Goal: Transaction & Acquisition: Purchase product/service

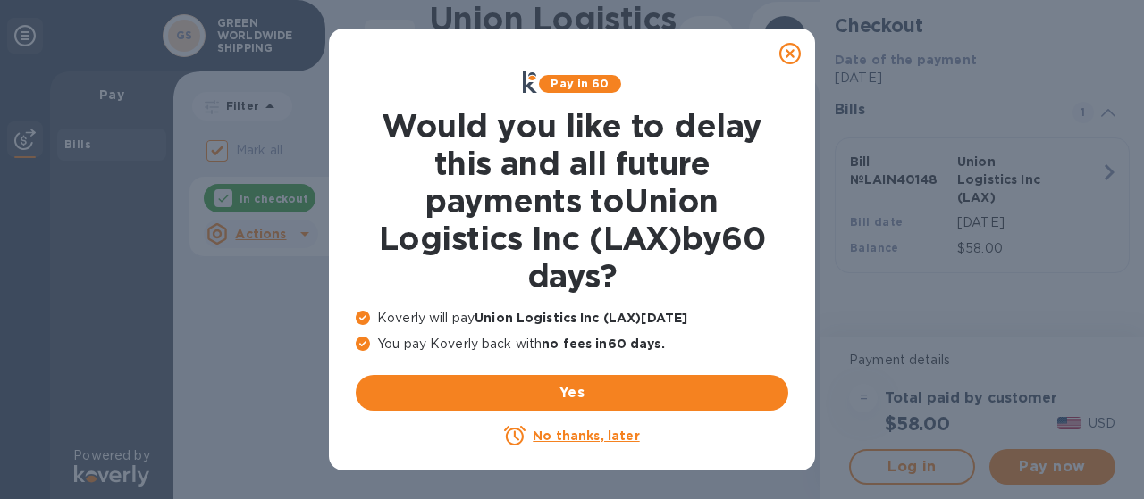
click at [782, 53] on icon at bounding box center [789, 53] width 21 height 21
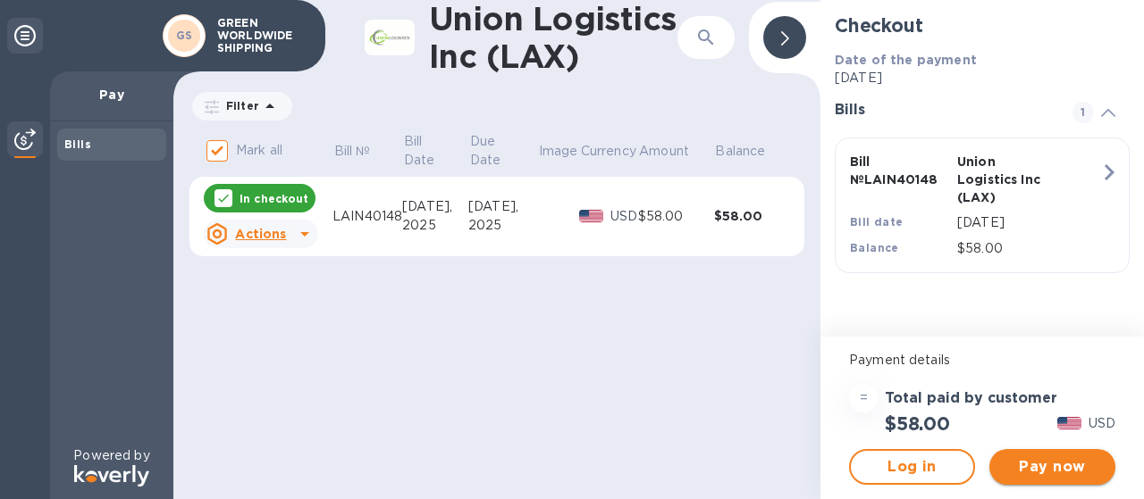
click at [1045, 465] on span "Pay now" at bounding box center [1051, 467] width 97 height 21
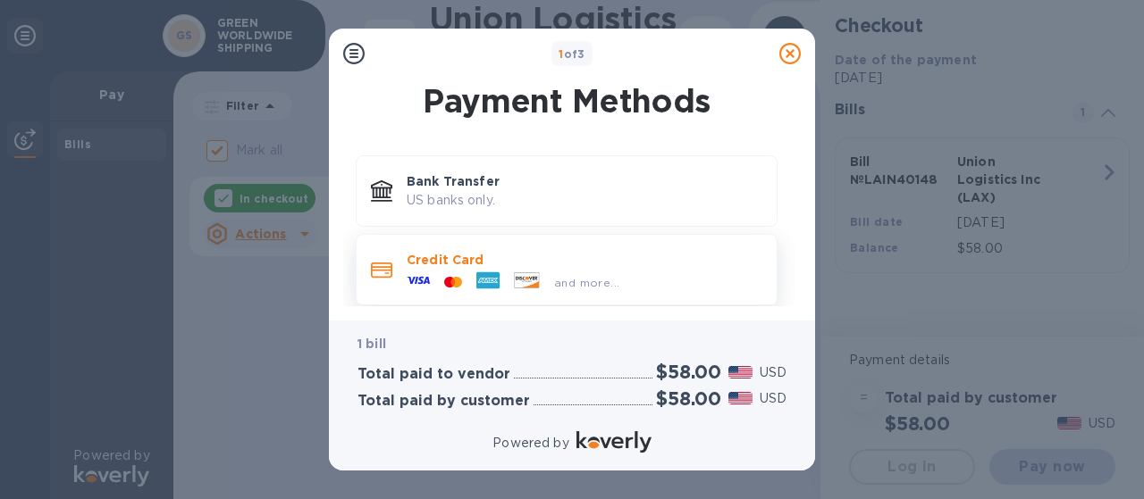
scroll to position [13, 0]
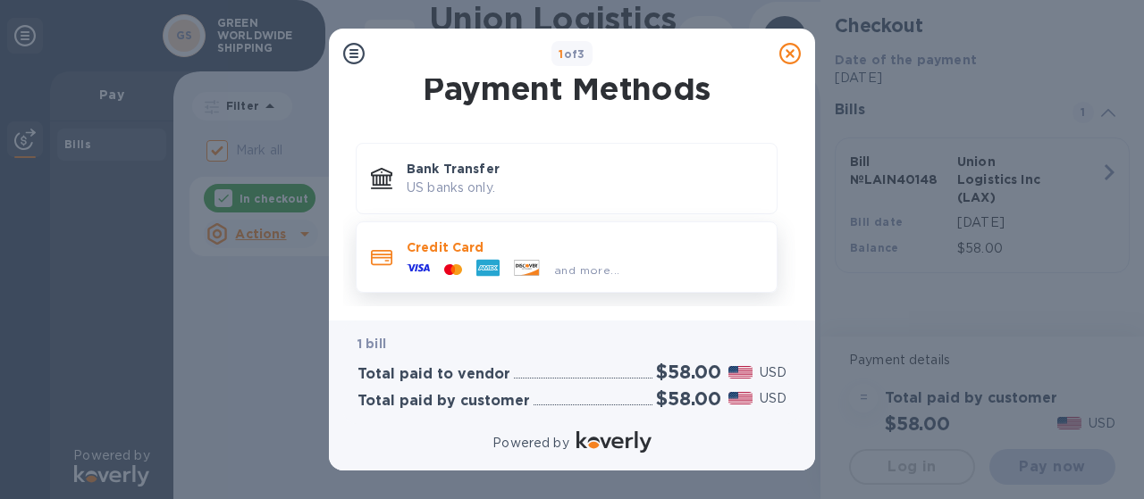
click at [433, 244] on p "Credit Card" at bounding box center [585, 248] width 356 height 18
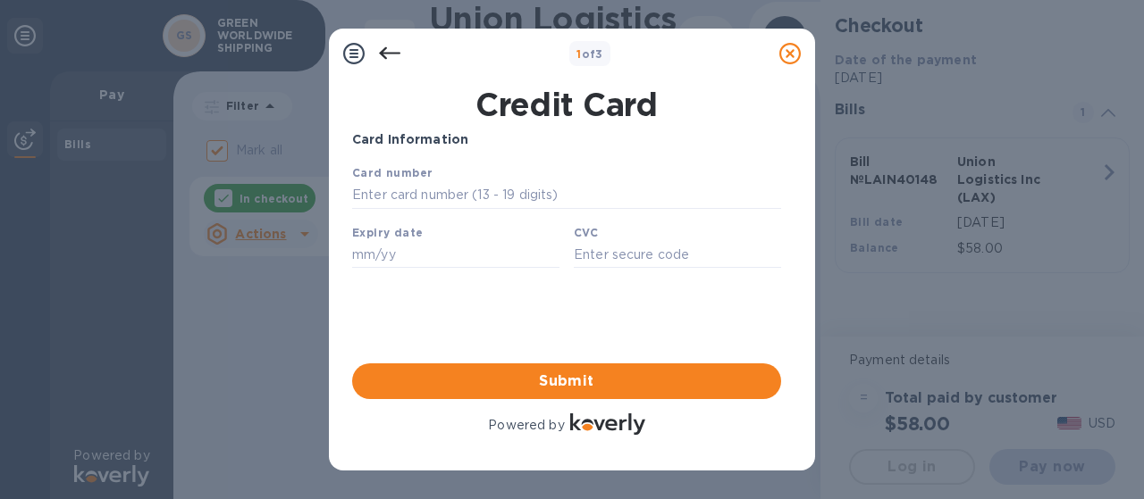
scroll to position [0, 0]
click at [406, 196] on input "text" at bounding box center [566, 195] width 429 height 27
type input "[CREDIT_CARD_NUMBER]"
type input "08/28"
type input "189"
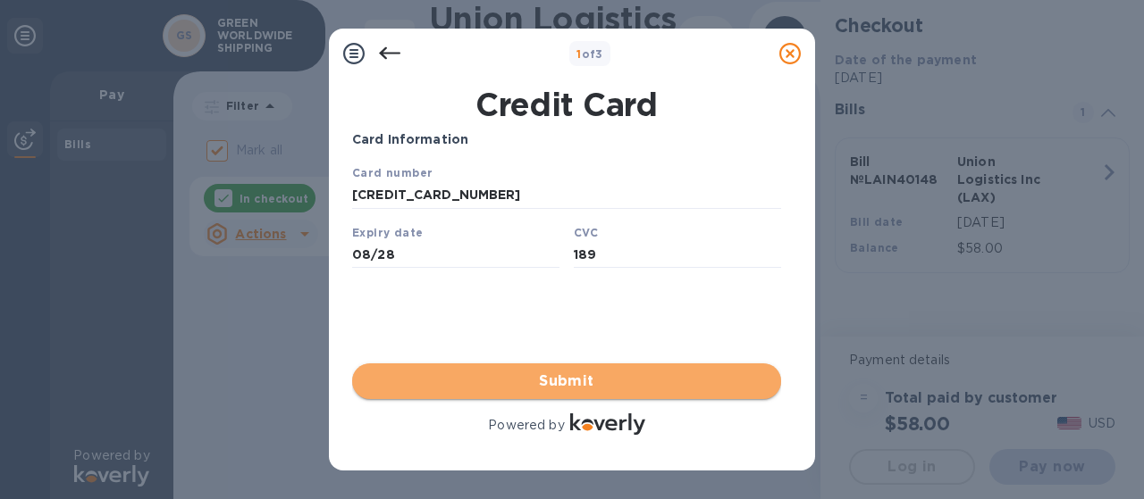
click at [538, 378] on span "Submit" at bounding box center [566, 381] width 400 height 21
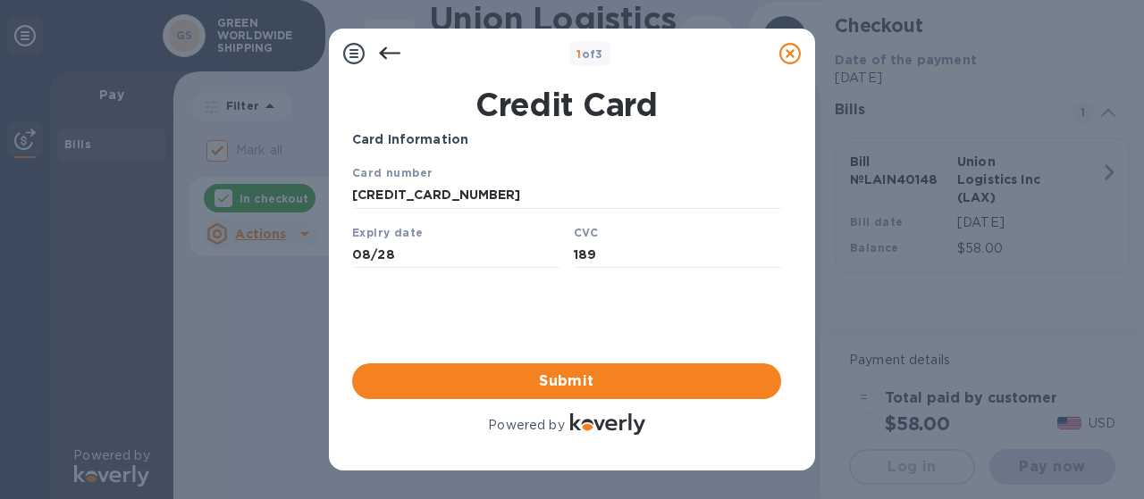
click at [361, 308] on div "Card Information Your browser does not support iframes Submit Powered by" at bounding box center [566, 284] width 429 height 308
click at [389, 53] on icon at bounding box center [389, 53] width 21 height 13
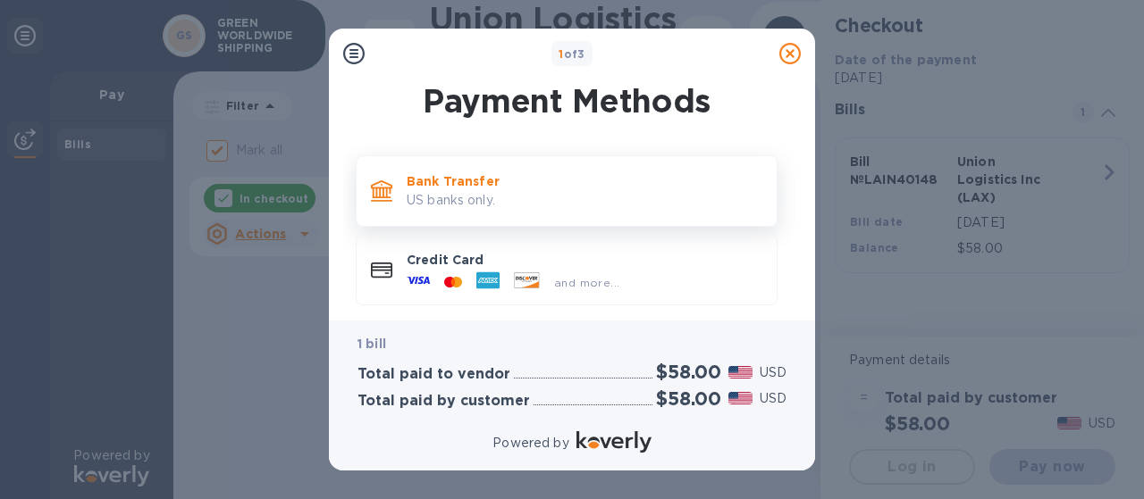
scroll to position [13, 0]
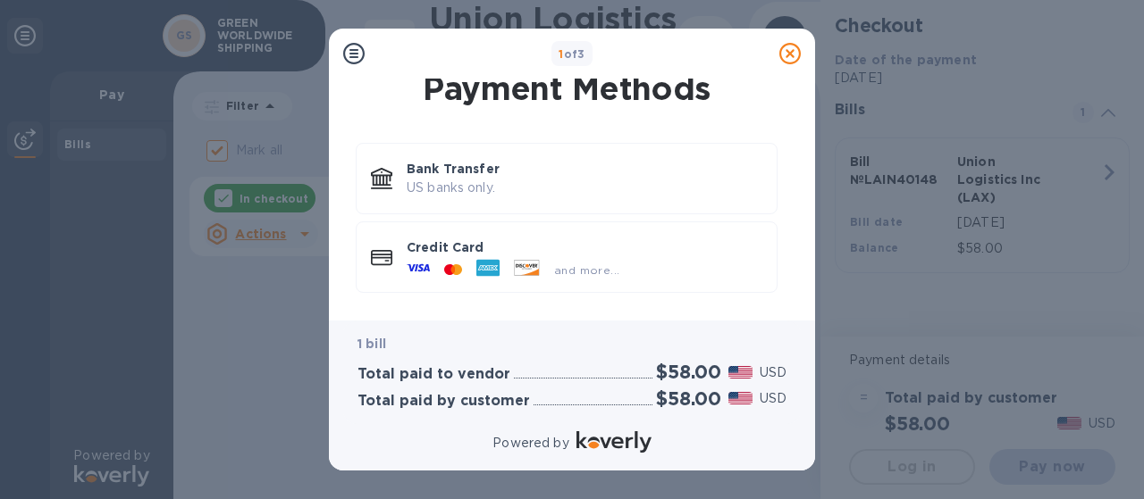
click at [348, 53] on icon at bounding box center [353, 53] width 21 height 21
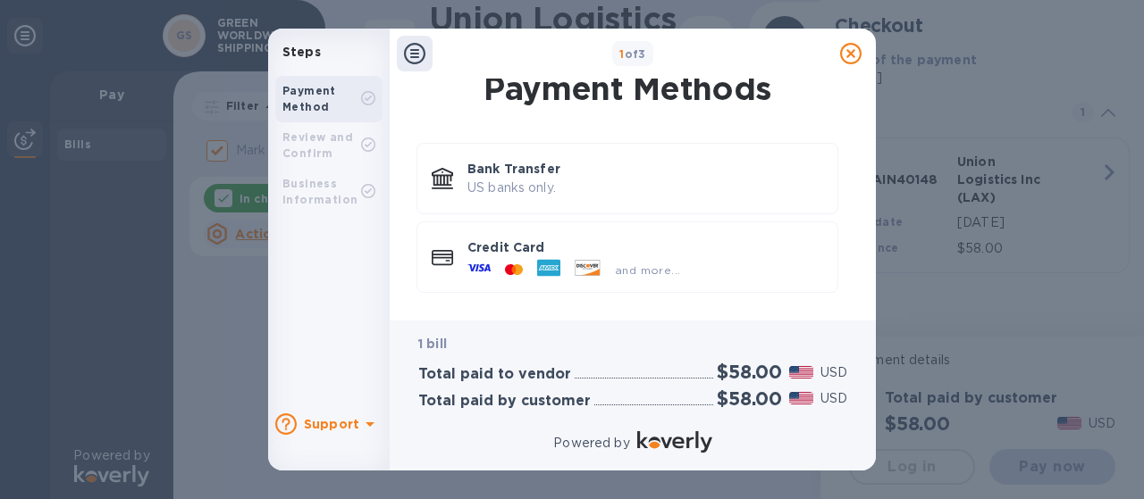
click at [315, 148] on b "Review and Confirm" at bounding box center [317, 144] width 71 height 29
click at [415, 53] on icon at bounding box center [414, 53] width 21 height 21
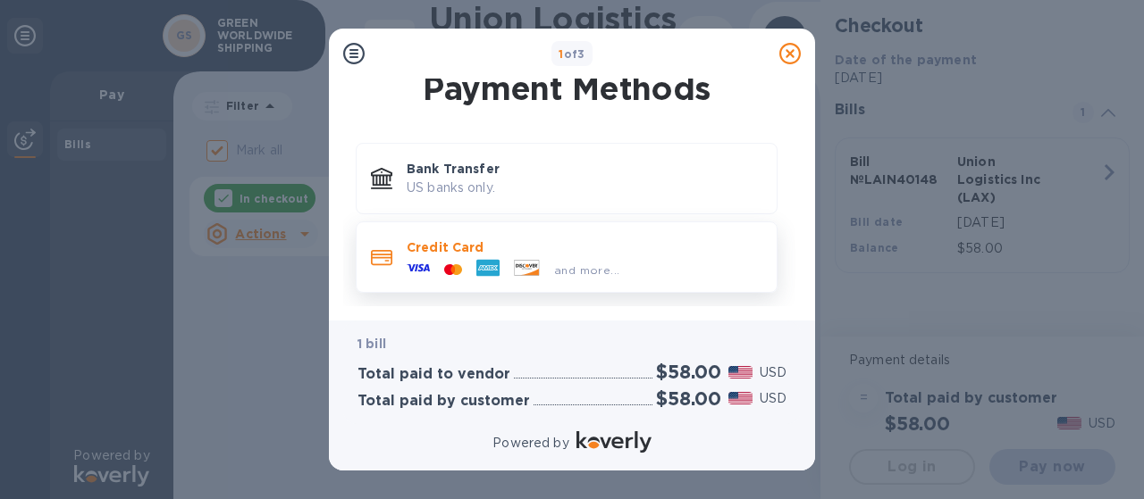
click at [424, 264] on icon at bounding box center [418, 267] width 23 height 23
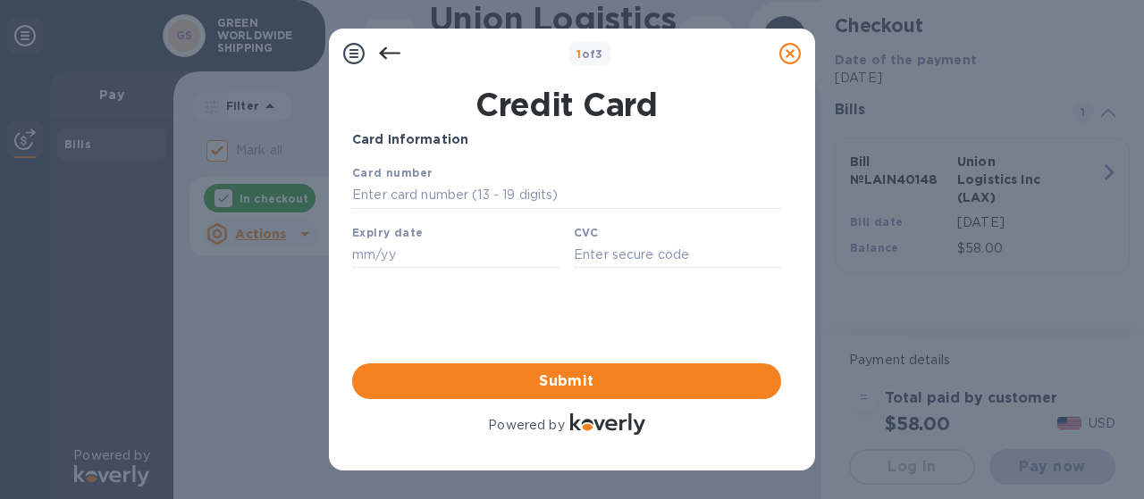
scroll to position [0, 0]
click at [428, 200] on input "text" at bounding box center [566, 195] width 429 height 27
type input "[CREDIT_CARD_NUMBER]"
type input "08/28"
type input "189"
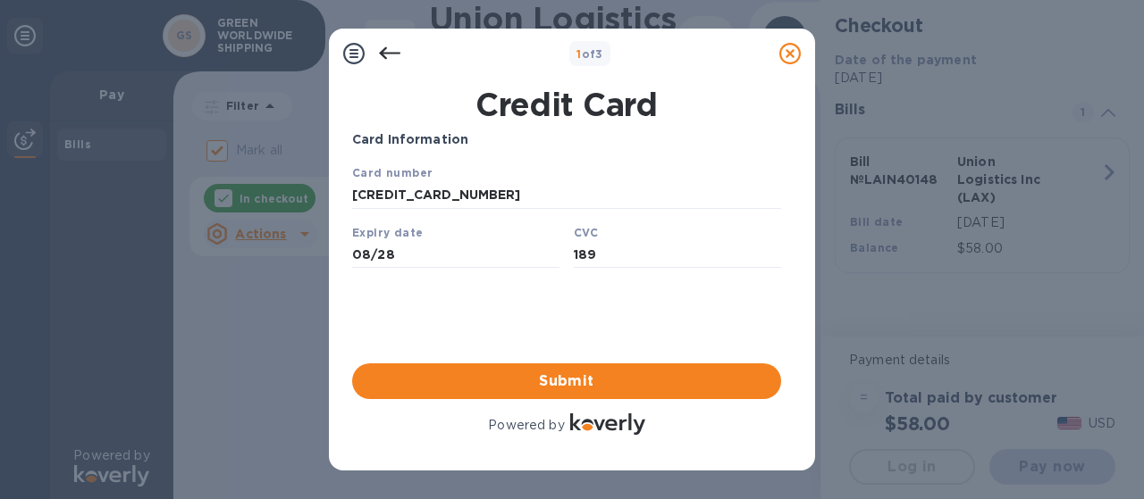
click at [572, 332] on div "Card Information Your browser does not support iframes Submit Powered by" at bounding box center [566, 284] width 429 height 308
click at [357, 55] on icon at bounding box center [353, 53] width 21 height 21
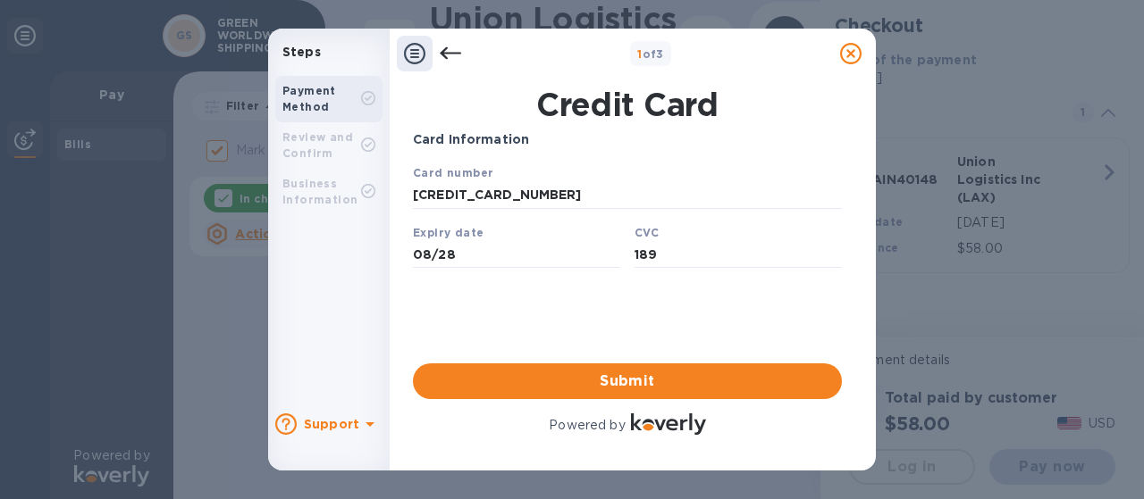
click at [304, 195] on b "Business Information" at bounding box center [319, 191] width 75 height 29
click at [325, 196] on b "Business Information" at bounding box center [319, 191] width 75 height 29
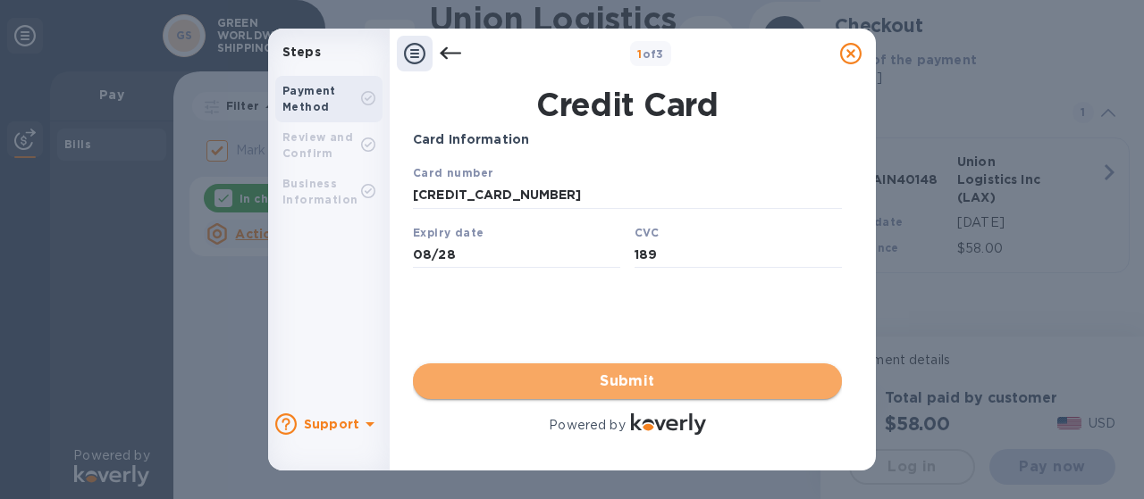
click at [634, 377] on span "Submit" at bounding box center [627, 381] width 400 height 21
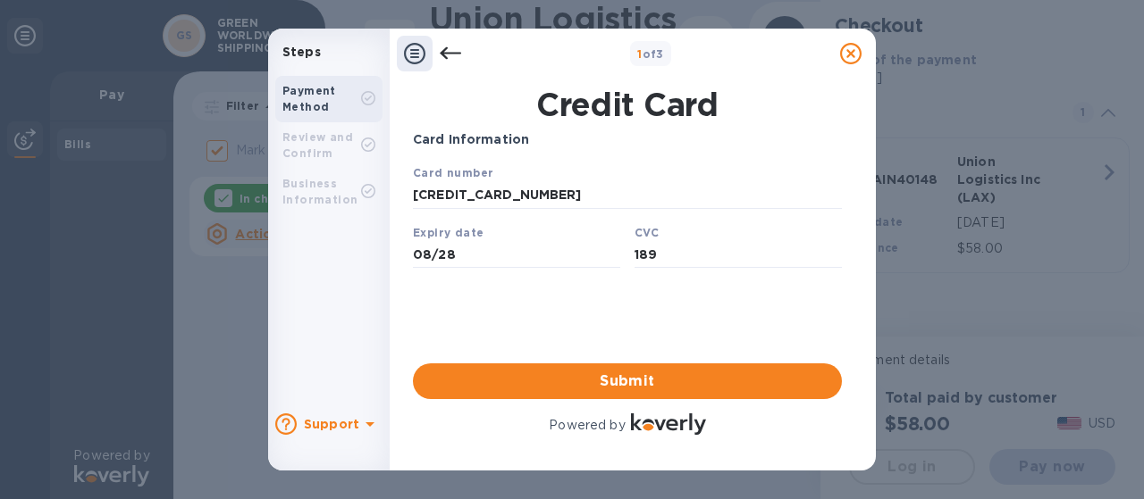
click at [411, 58] on icon at bounding box center [414, 53] width 21 height 21
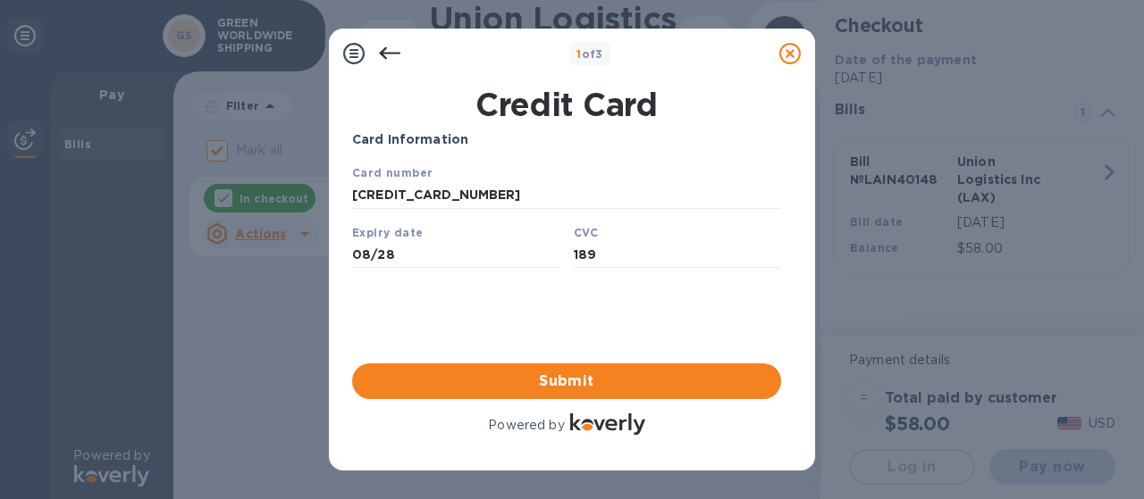
click at [391, 54] on icon at bounding box center [389, 53] width 21 height 13
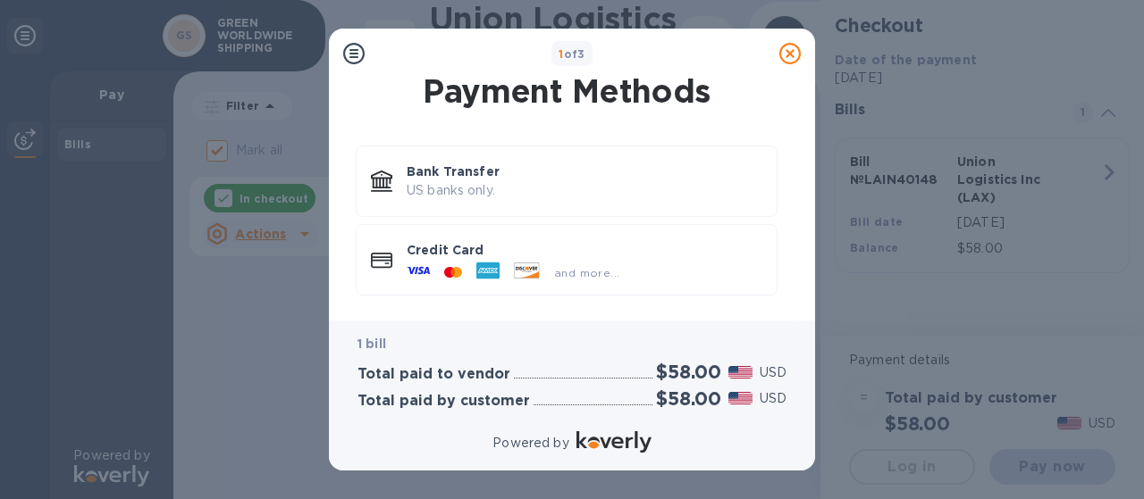
scroll to position [13, 0]
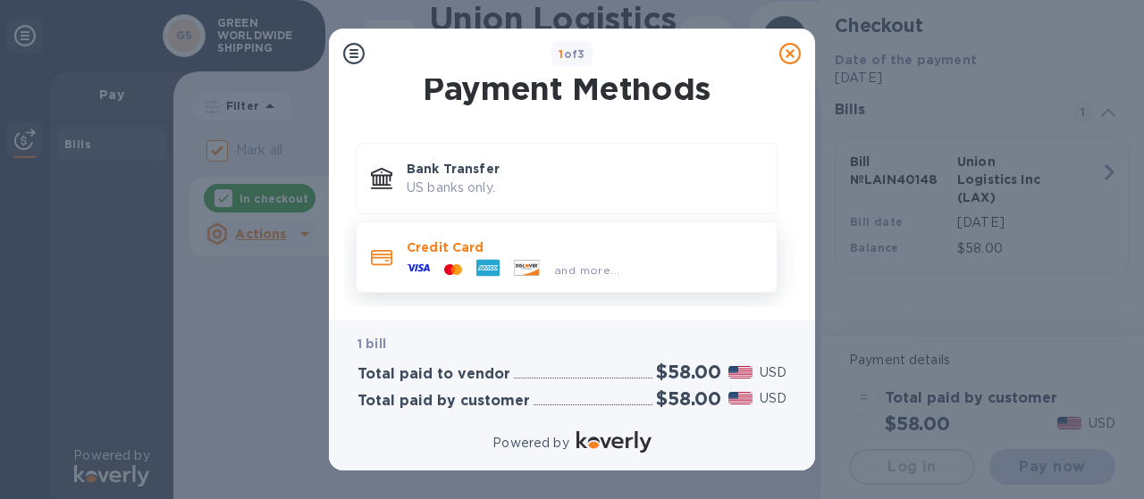
click at [430, 245] on p "Credit Card" at bounding box center [585, 248] width 356 height 18
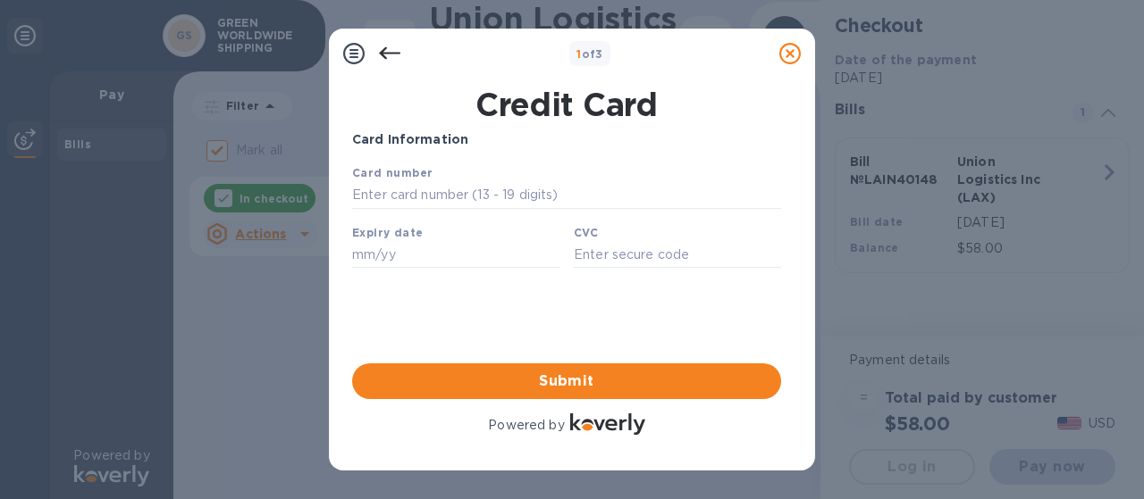
scroll to position [0, 0]
click at [420, 197] on input "text" at bounding box center [566, 195] width 429 height 27
type input "[CREDIT_CARD_NUMBER]"
type input "08/28"
type input "189"
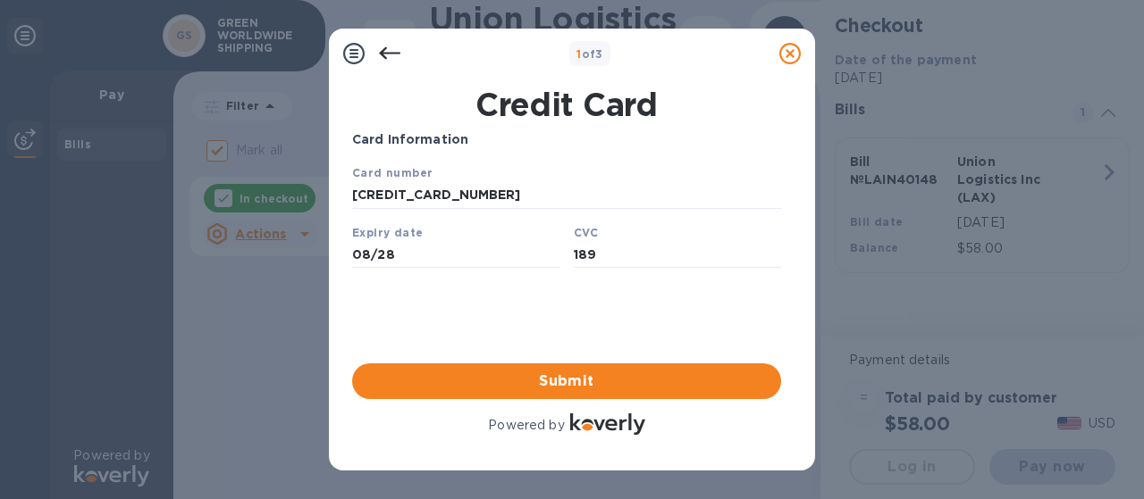
click at [544, 164] on div "Card number [CREDIT_CARD_NUMBER]" at bounding box center [566, 186] width 443 height 60
click at [355, 53] on icon at bounding box center [353, 53] width 21 height 21
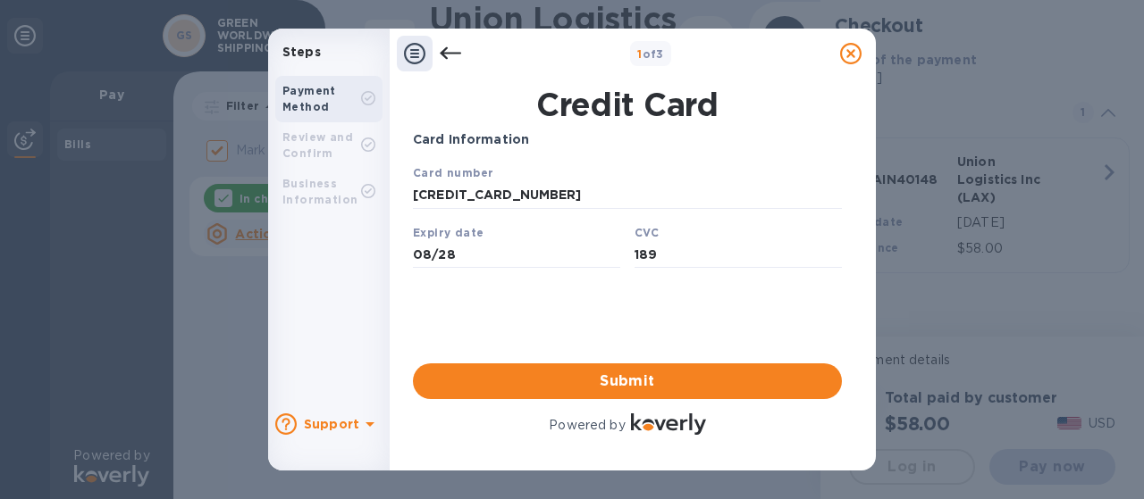
click at [307, 147] on div "Review and Confirm" at bounding box center [321, 146] width 79 height 32
click at [315, 197] on b "Business Information" at bounding box center [319, 191] width 75 height 29
click at [452, 54] on icon at bounding box center [450, 53] width 21 height 13
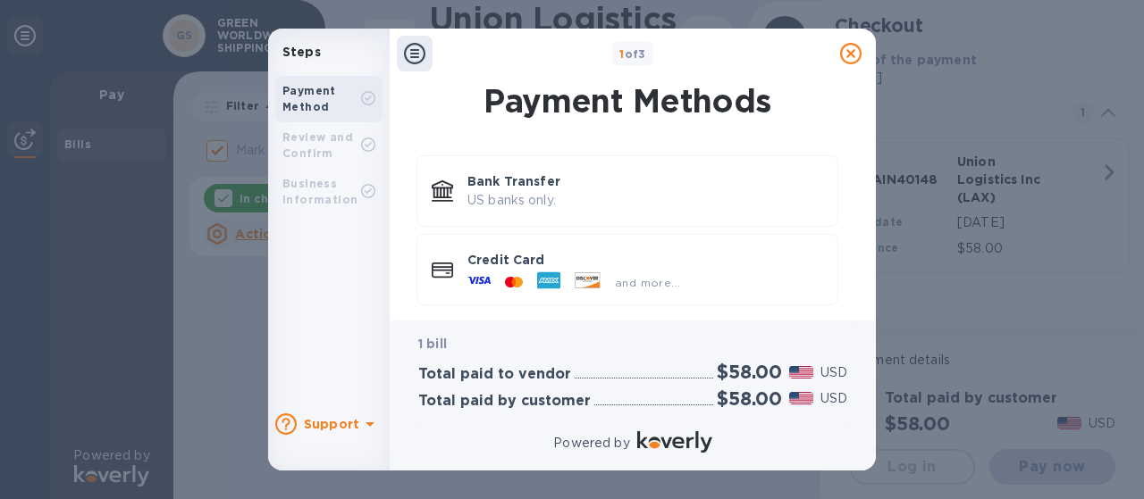
scroll to position [13, 0]
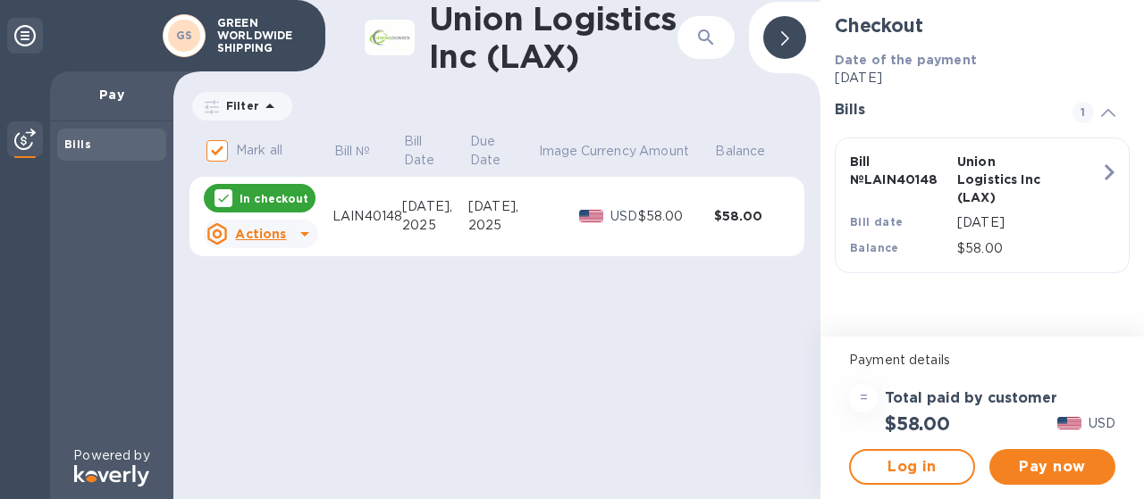
click at [1080, 165] on div "Bill № LAIN40148 Union Logistics Inc (LAX) Bill date [DATE] Balance $58.00" at bounding box center [978, 205] width 279 height 127
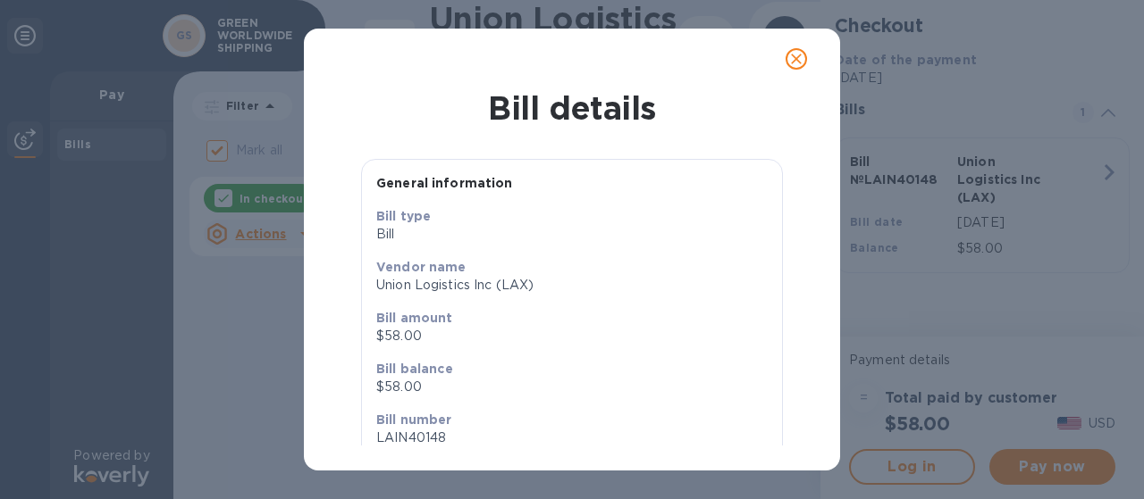
scroll to position [136, 0]
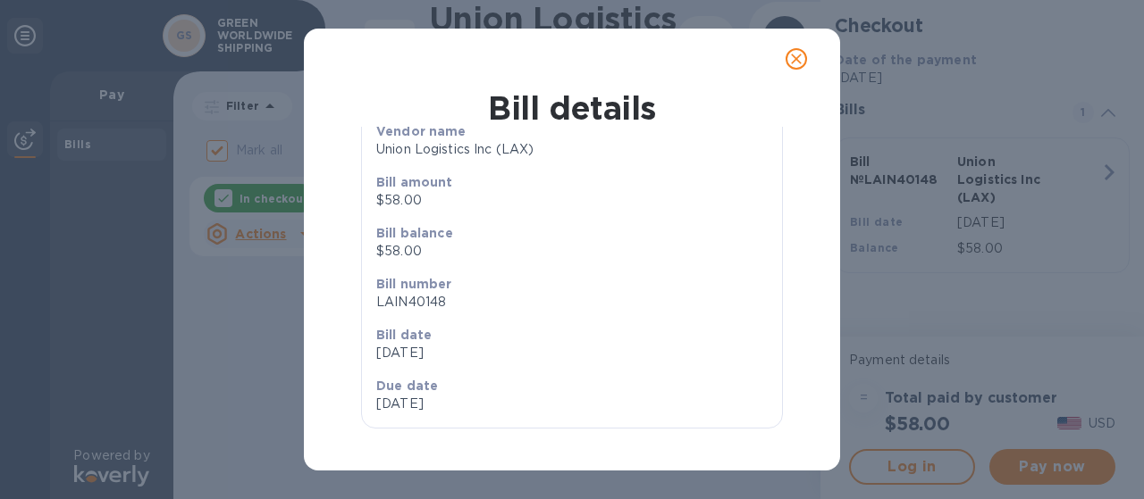
click at [792, 52] on icon "close" at bounding box center [796, 59] width 18 height 18
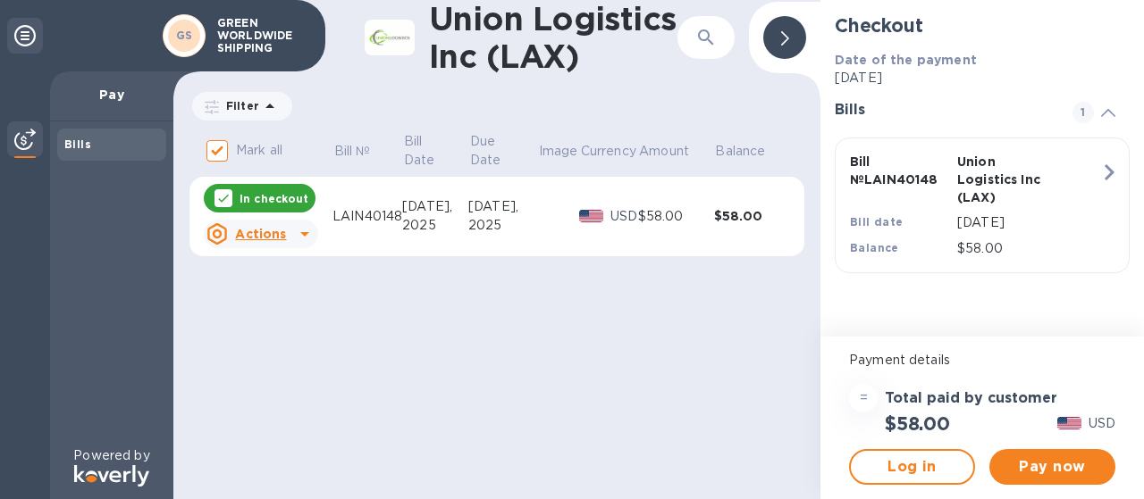
scroll to position [98, 0]
click at [258, 232] on u "Actions" at bounding box center [260, 234] width 51 height 14
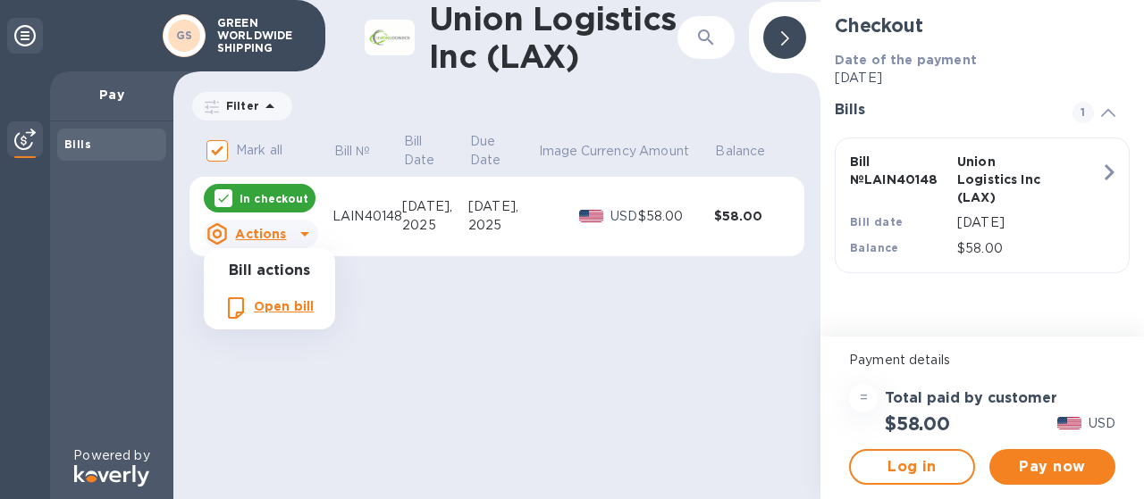
click at [412, 305] on div at bounding box center [572, 249] width 1144 height 499
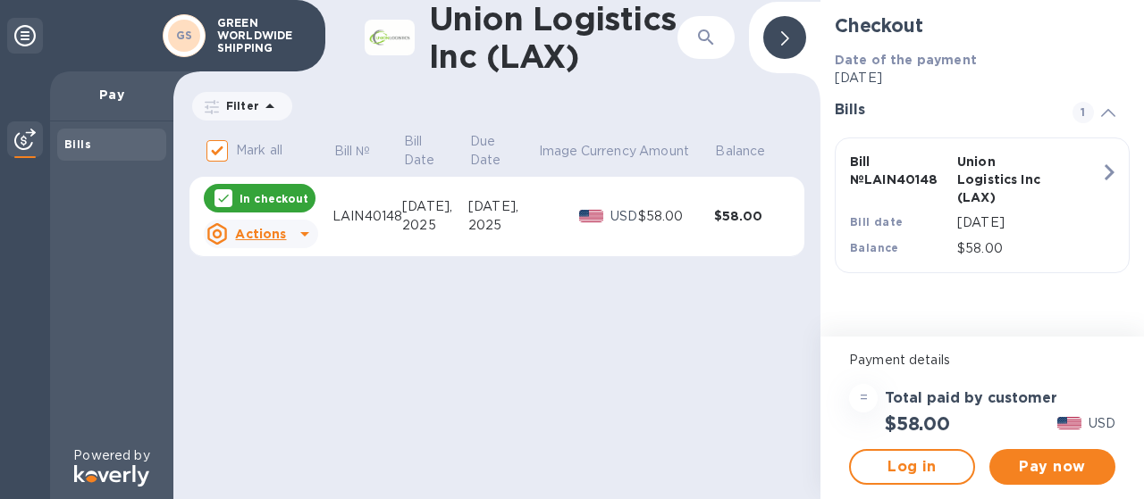
click at [781, 33] on icon at bounding box center [785, 38] width 8 height 14
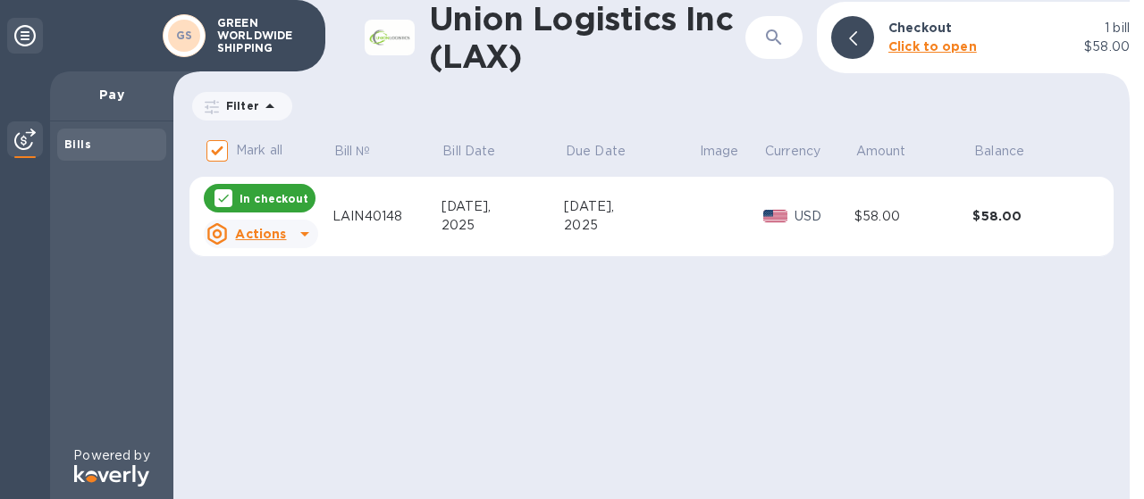
click at [274, 236] on u "Actions" at bounding box center [260, 234] width 51 height 14
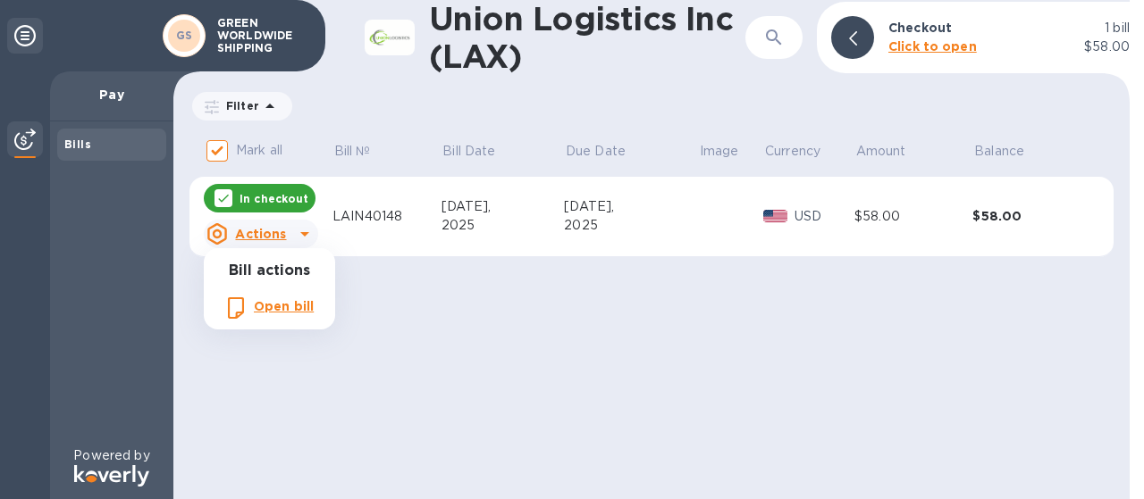
click at [281, 301] on b "Open bill" at bounding box center [284, 306] width 60 height 14
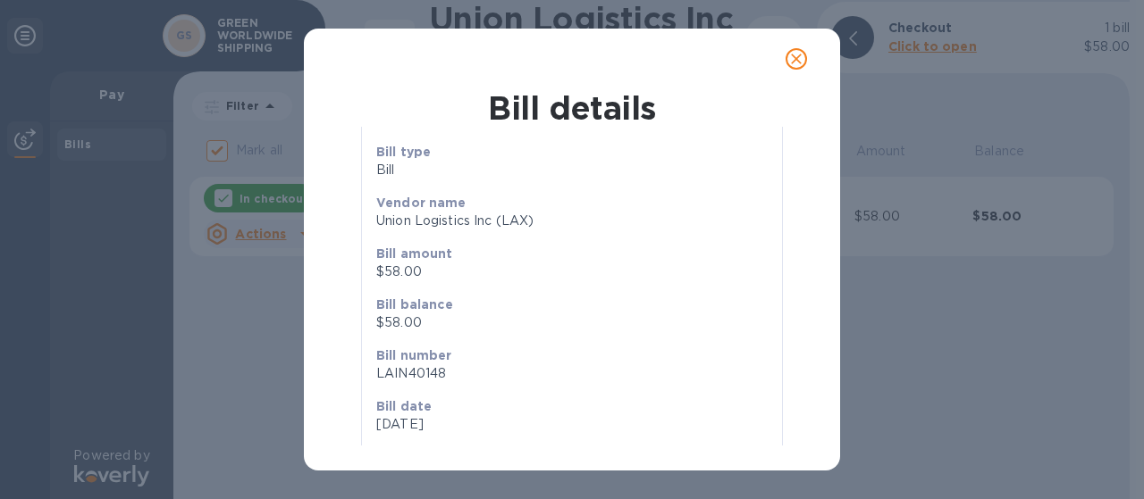
scroll to position [136, 0]
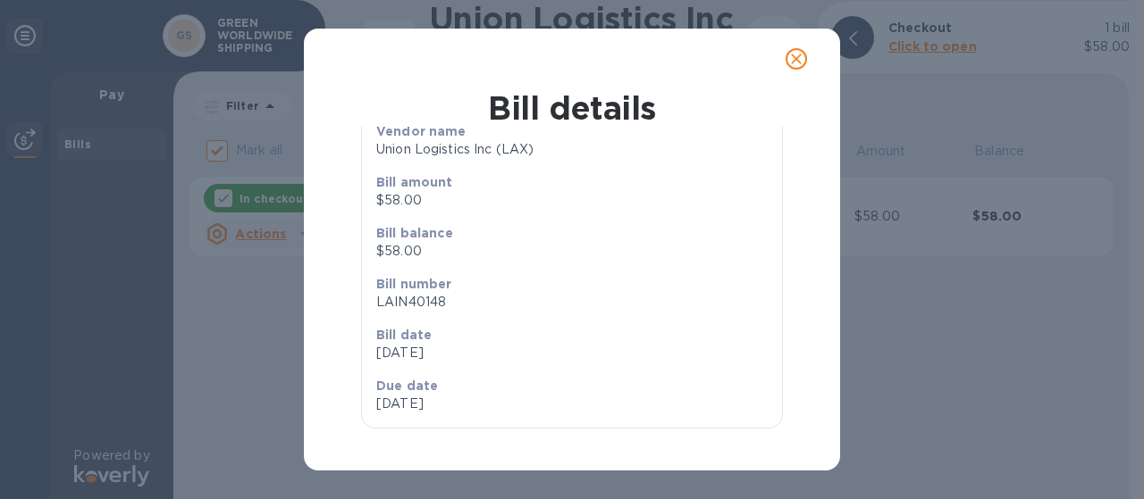
click at [793, 55] on icon "close" at bounding box center [796, 59] width 18 height 18
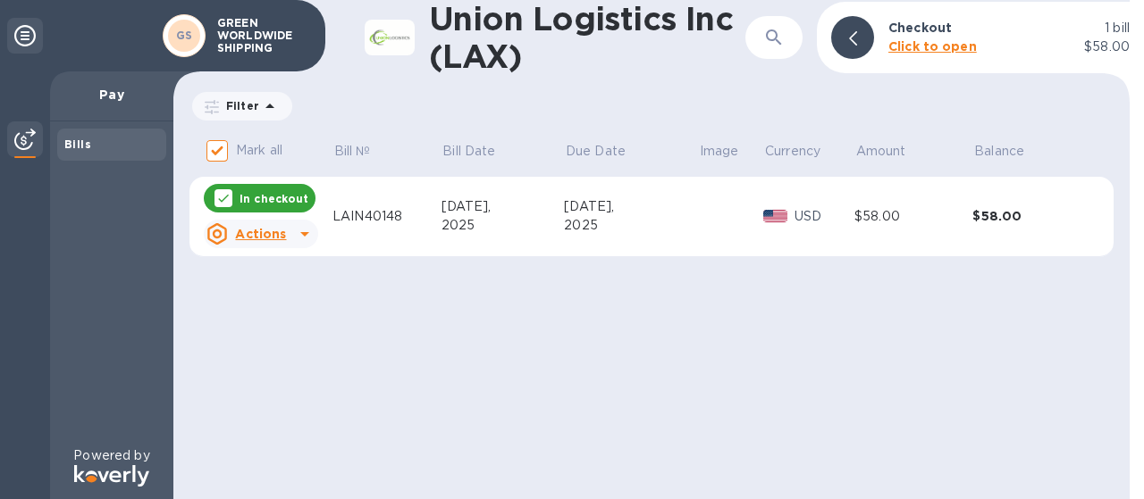
click at [279, 193] on p "In checkout" at bounding box center [273, 198] width 69 height 15
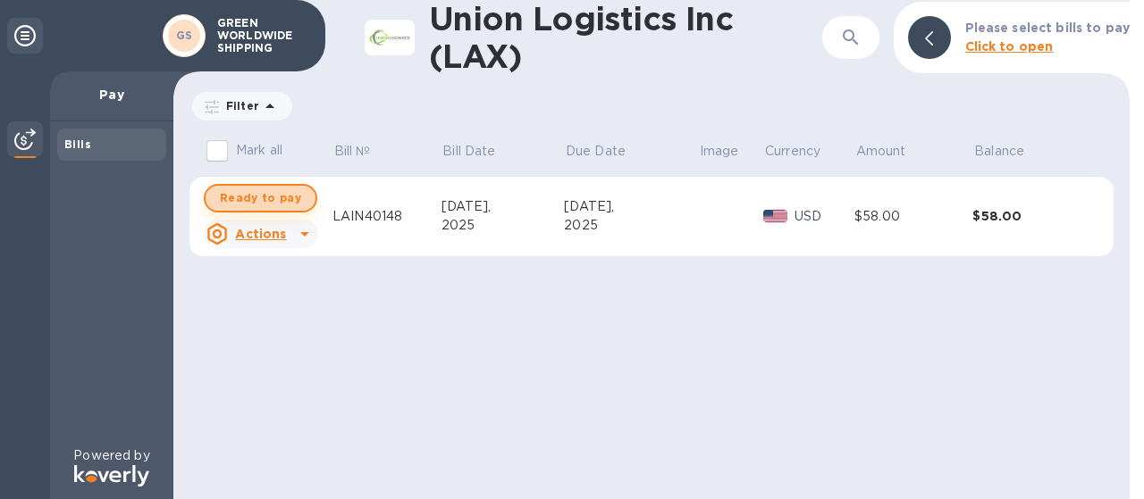
click at [266, 201] on span "Ready to pay" at bounding box center [260, 198] width 81 height 21
checkbox input "true"
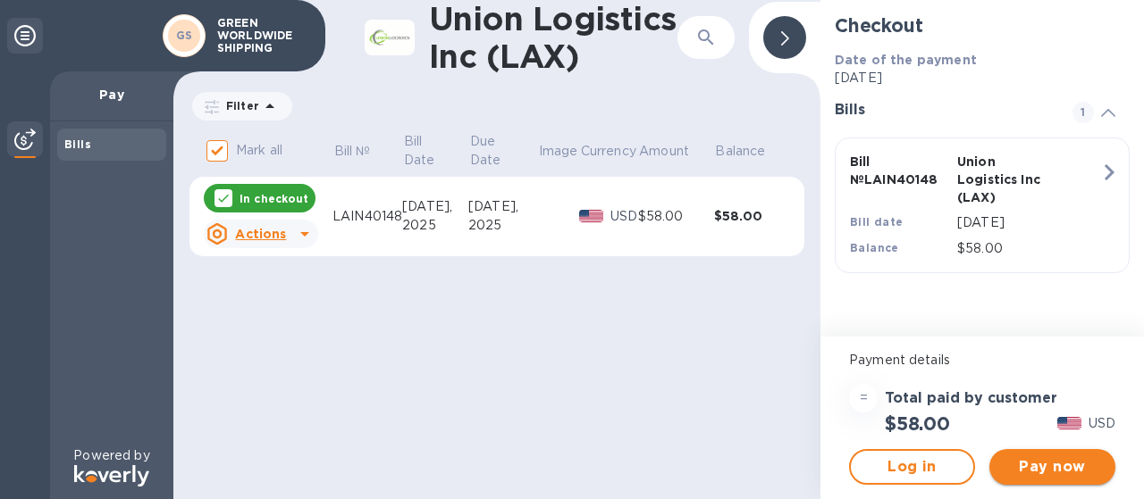
click at [1047, 470] on span "Pay now" at bounding box center [1051, 467] width 97 height 21
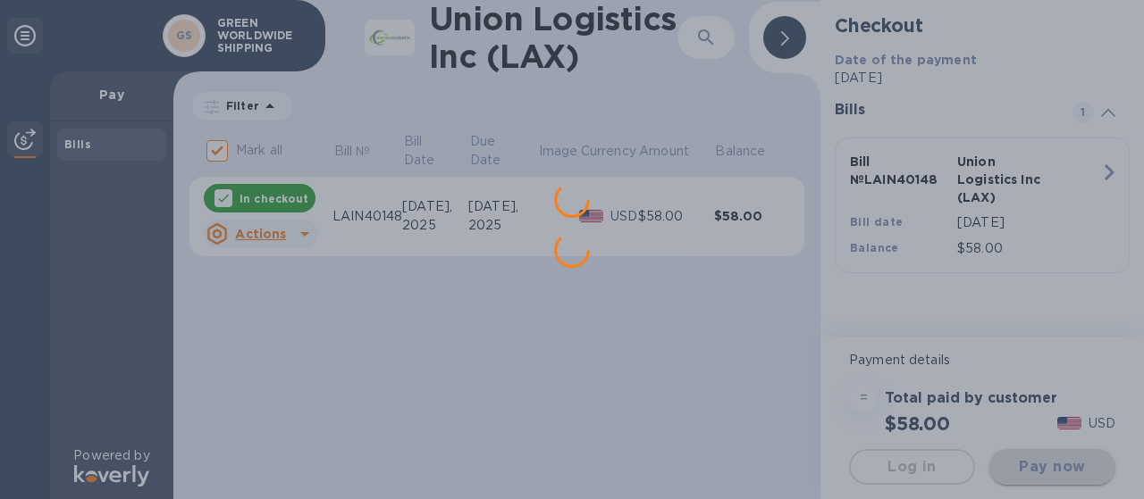
scroll to position [0, 0]
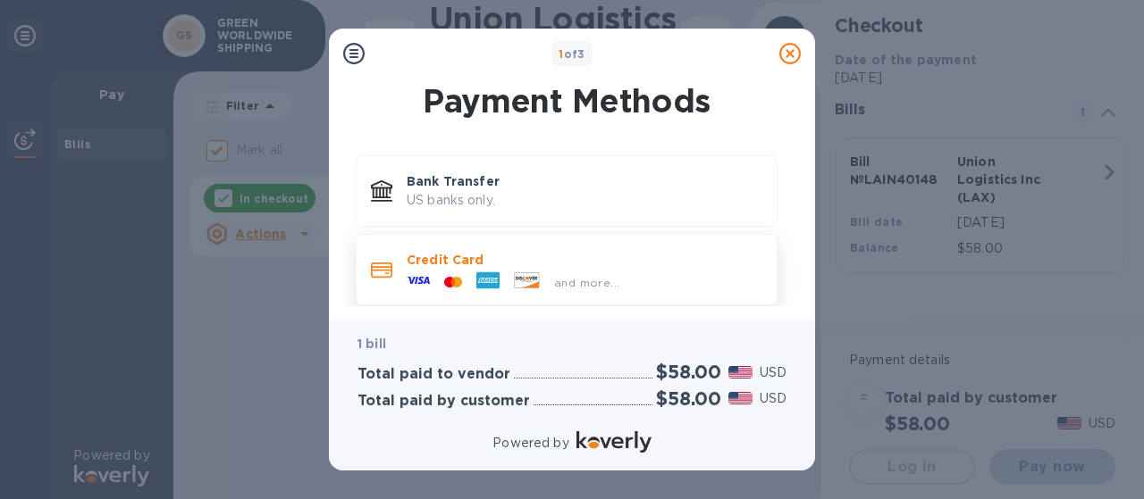
click at [445, 265] on p "Credit Card" at bounding box center [585, 260] width 356 height 18
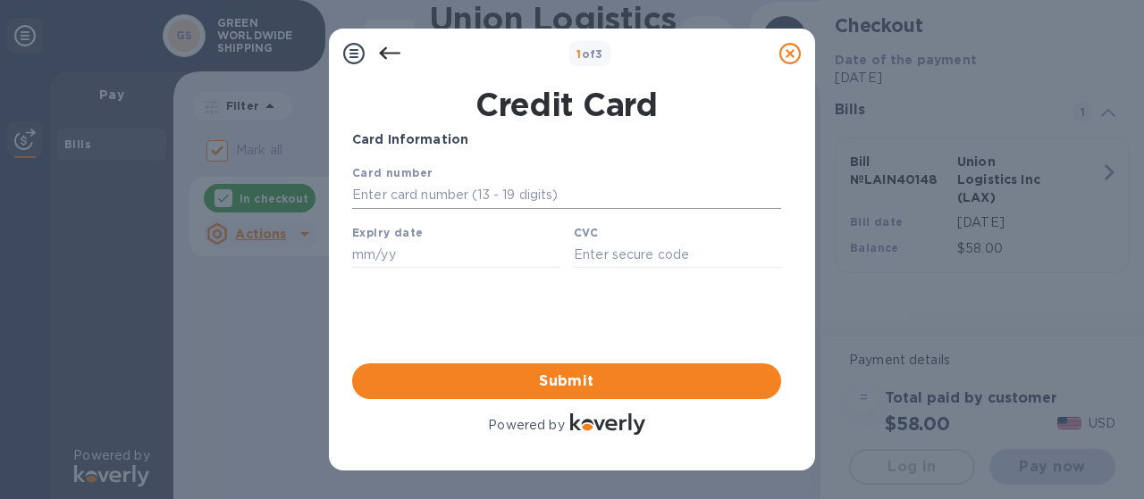
click at [479, 201] on input "text" at bounding box center [566, 195] width 429 height 27
type input "[CREDIT_CARD_NUMBER]"
type input "08/28"
type input "189"
click at [455, 324] on div "Card Information Your browser does not support iframes Submit Powered by" at bounding box center [566, 284] width 429 height 308
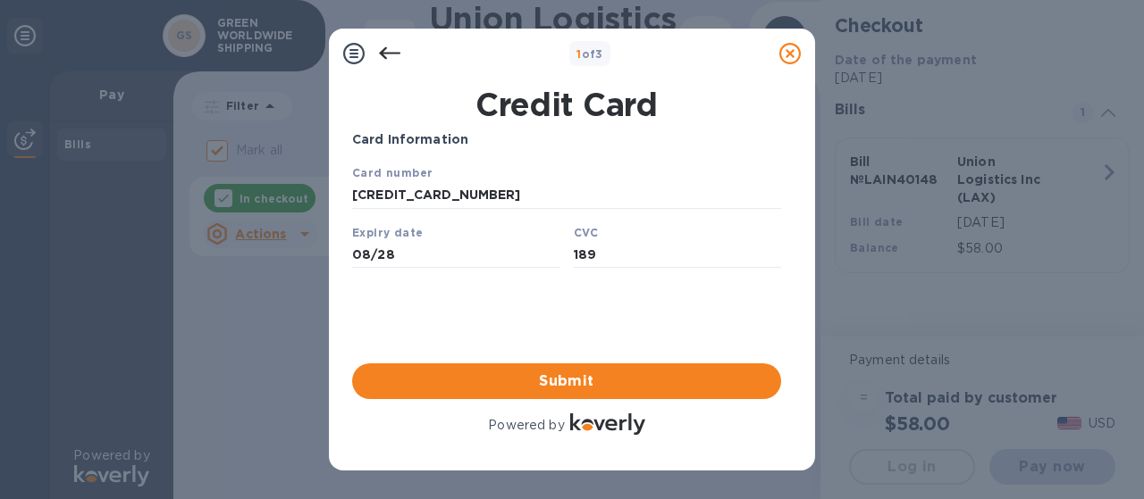
click at [589, 427] on img at bounding box center [607, 424] width 75 height 21
click at [558, 383] on span "Submit" at bounding box center [566, 381] width 400 height 21
drag, startPoint x: 595, startPoint y: 77, endPoint x: 235, endPoint y: 7, distance: 366.8
click at [235, 7] on div "1 of 3 Credit Card Card Information Your browser does not support iframes Submi…" at bounding box center [572, 249] width 1144 height 499
click at [607, 61] on div "1 of 3" at bounding box center [589, 54] width 41 height 26
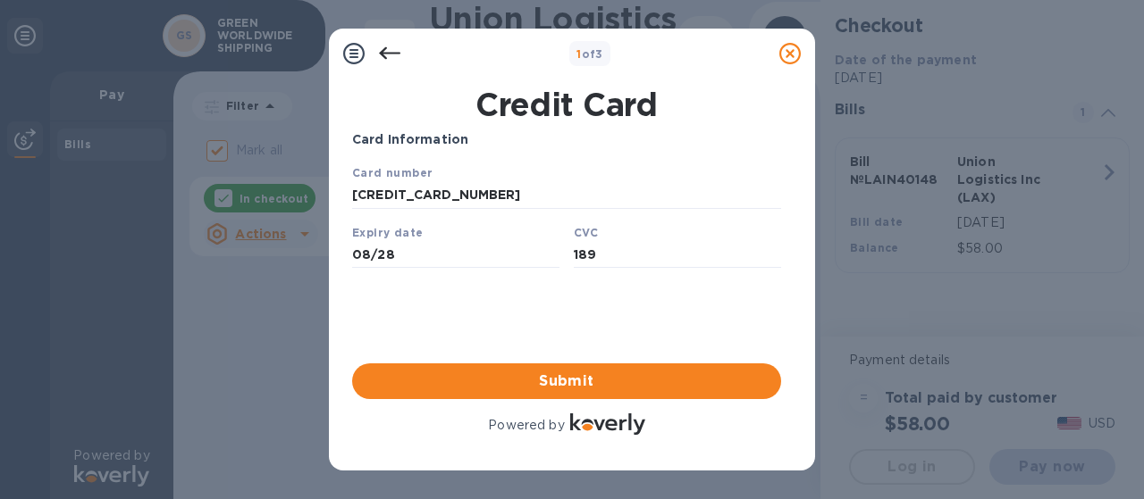
click at [384, 56] on icon at bounding box center [389, 53] width 21 height 13
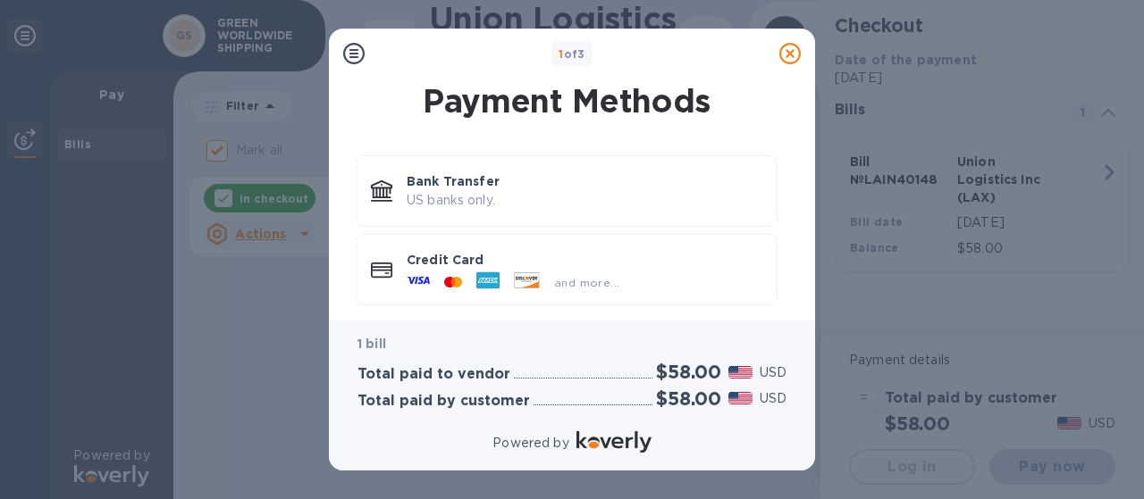
click at [385, 55] on div "1 of 3" at bounding box center [572, 54] width 400 height 26
click at [352, 53] on icon at bounding box center [353, 53] width 21 height 21
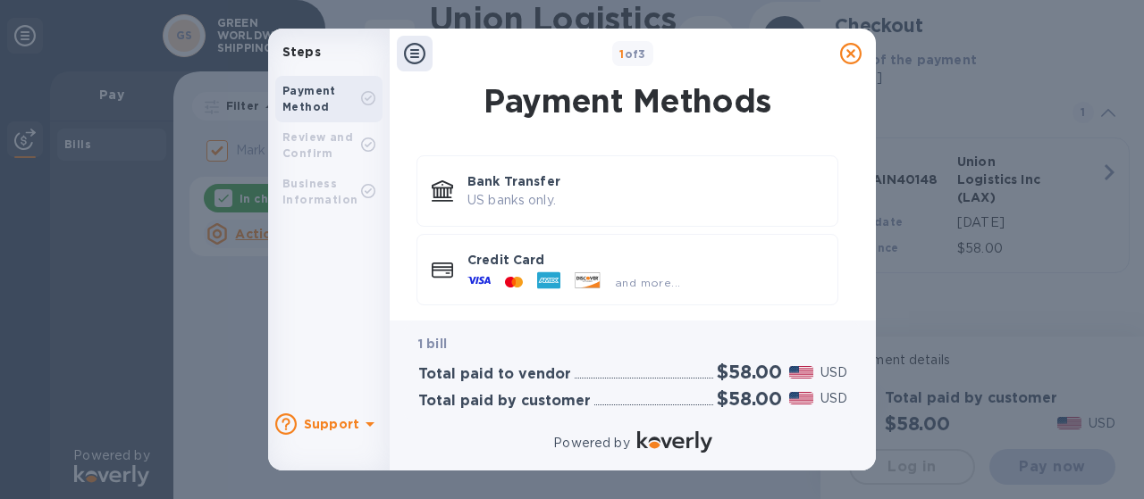
click at [360, 140] on div "Review and Confirm" at bounding box center [321, 146] width 79 height 32
click at [376, 108] on div "Payment Method" at bounding box center [328, 99] width 107 height 46
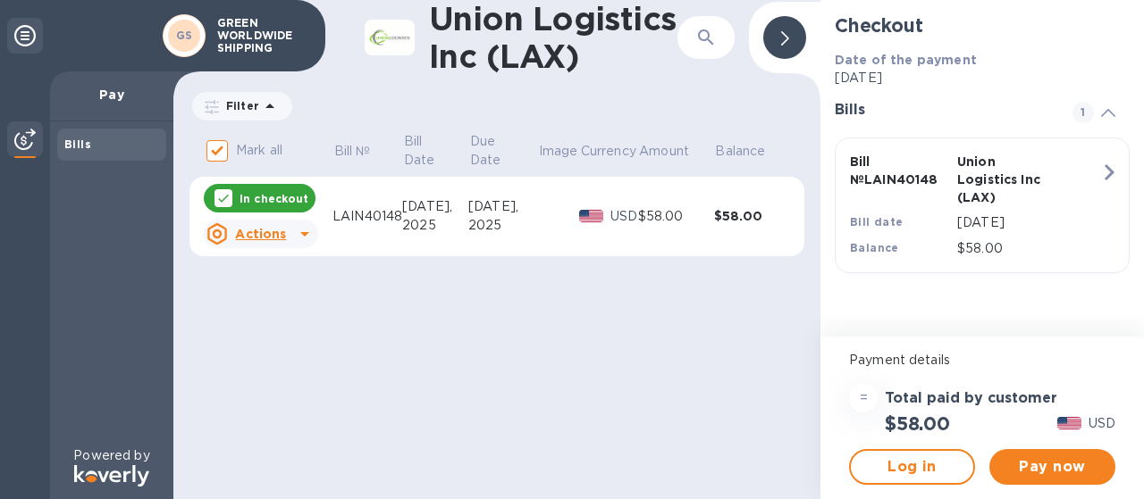
click at [114, 99] on p "Pay" at bounding box center [111, 95] width 95 height 18
click at [68, 152] on div "Bills" at bounding box center [111, 145] width 95 height 18
click at [19, 141] on img at bounding box center [24, 139] width 21 height 21
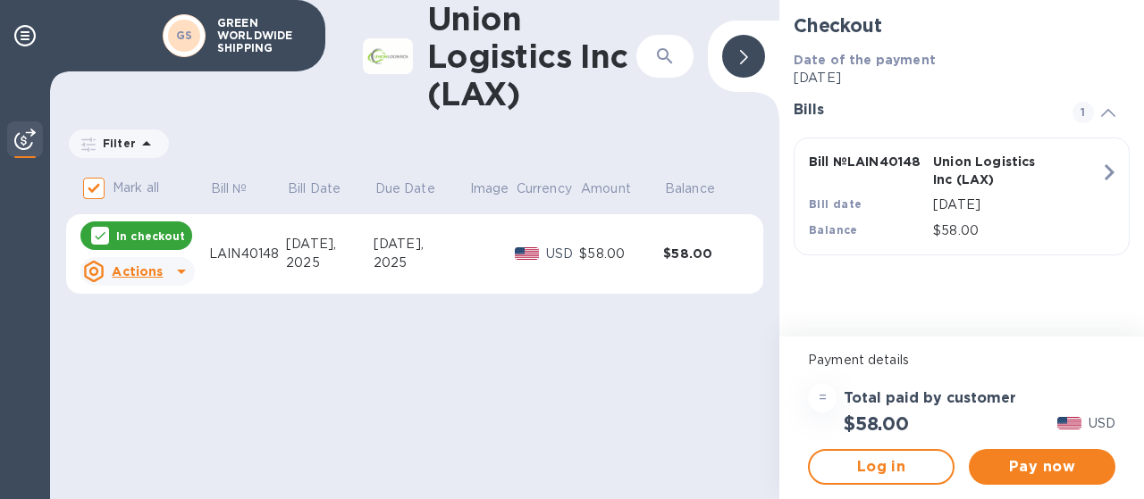
click at [153, 271] on u "Actions" at bounding box center [137, 271] width 51 height 14
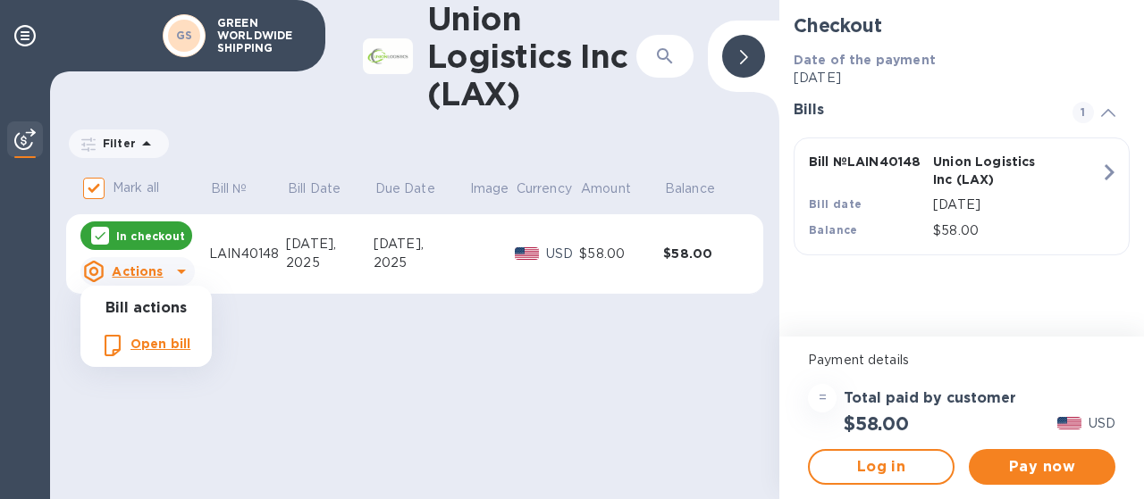
click at [153, 271] on div at bounding box center [572, 249] width 1144 height 499
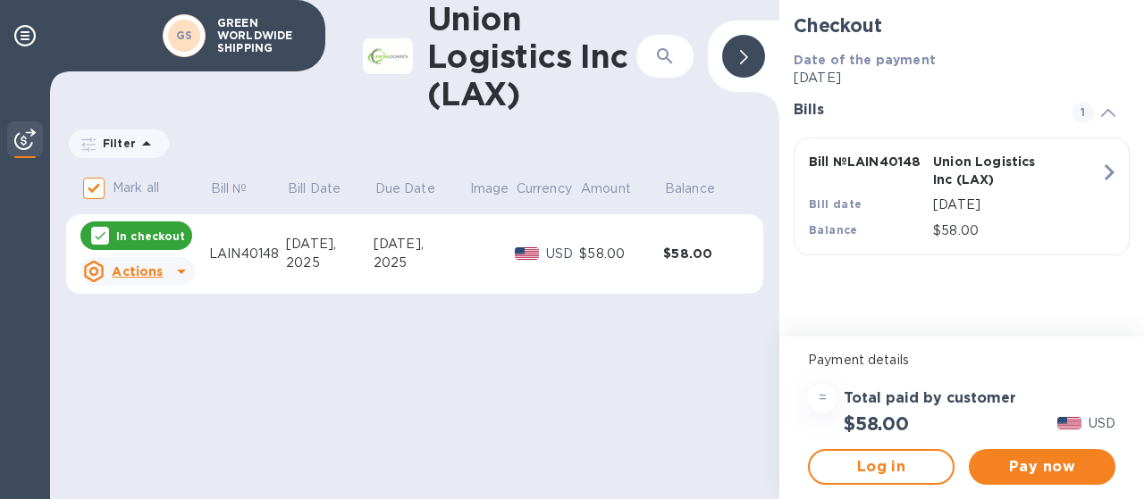
click at [295, 315] on div "Mark all Bill № Bill Date Due Date Image Currency Amount Balance In checkout Ac…" at bounding box center [414, 243] width 729 height 150
click at [740, 56] on icon at bounding box center [744, 57] width 8 height 14
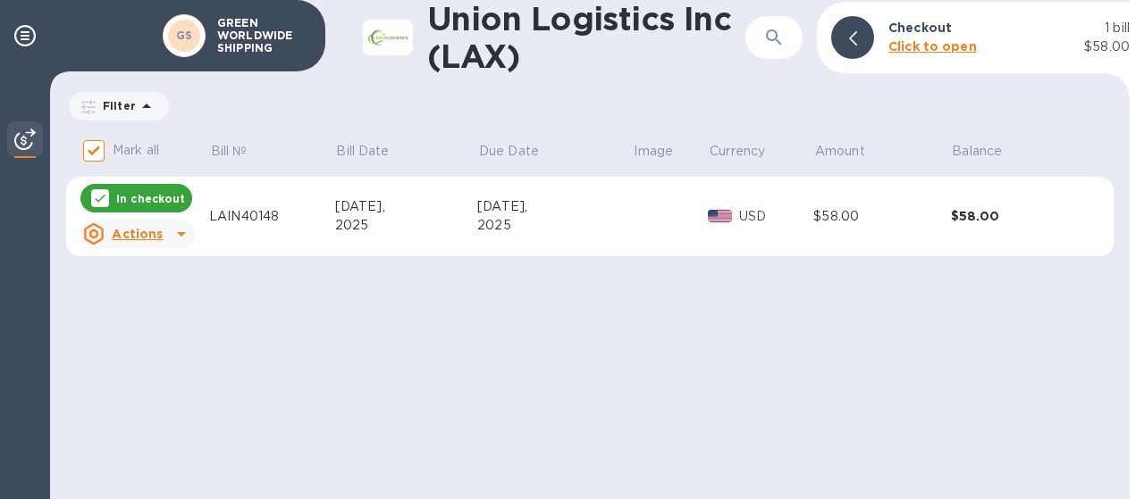
click at [908, 46] on b "Click to open" at bounding box center [932, 46] width 88 height 14
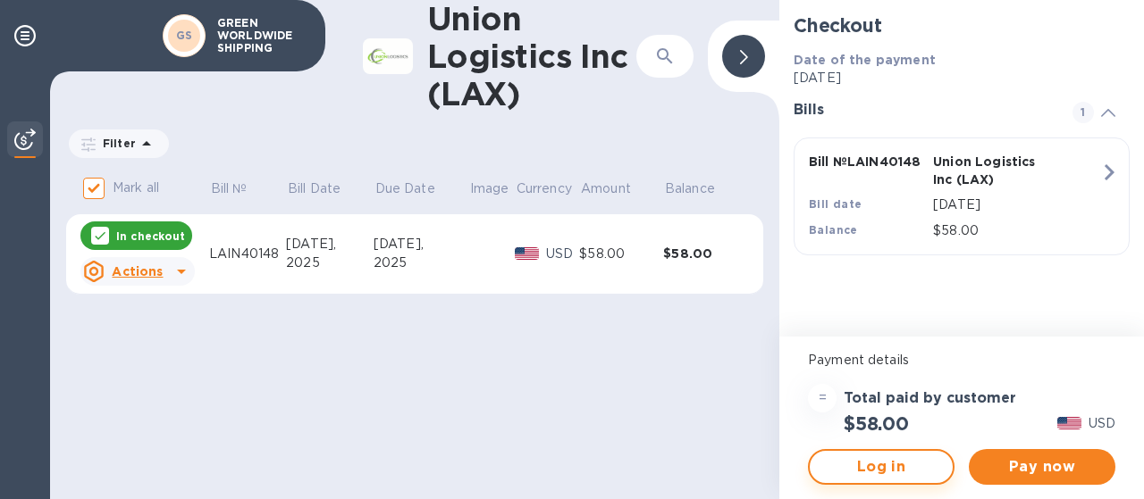
click at [919, 465] on span "Log in" at bounding box center [881, 467] width 114 height 21
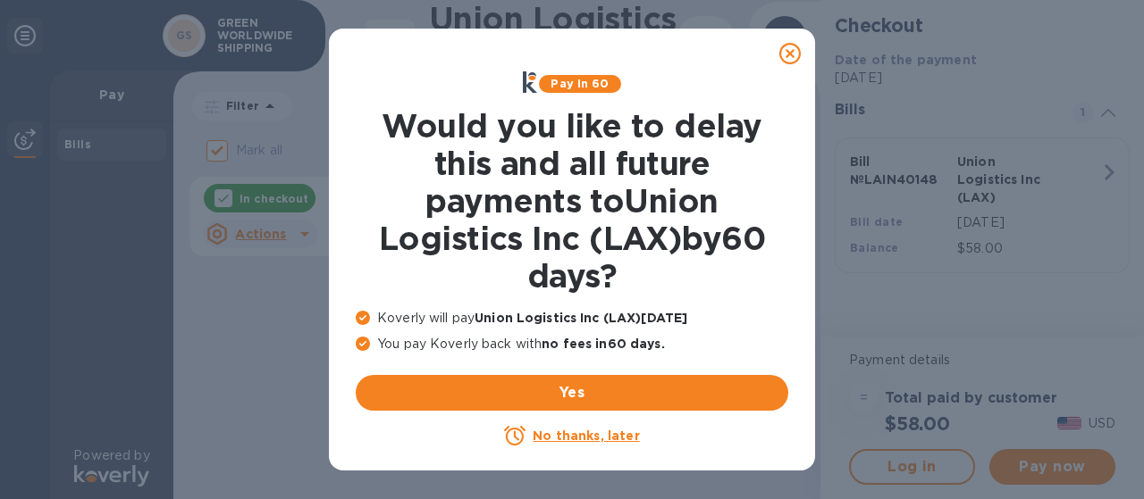
click at [592, 436] on u "No thanks, later" at bounding box center [586, 436] width 106 height 14
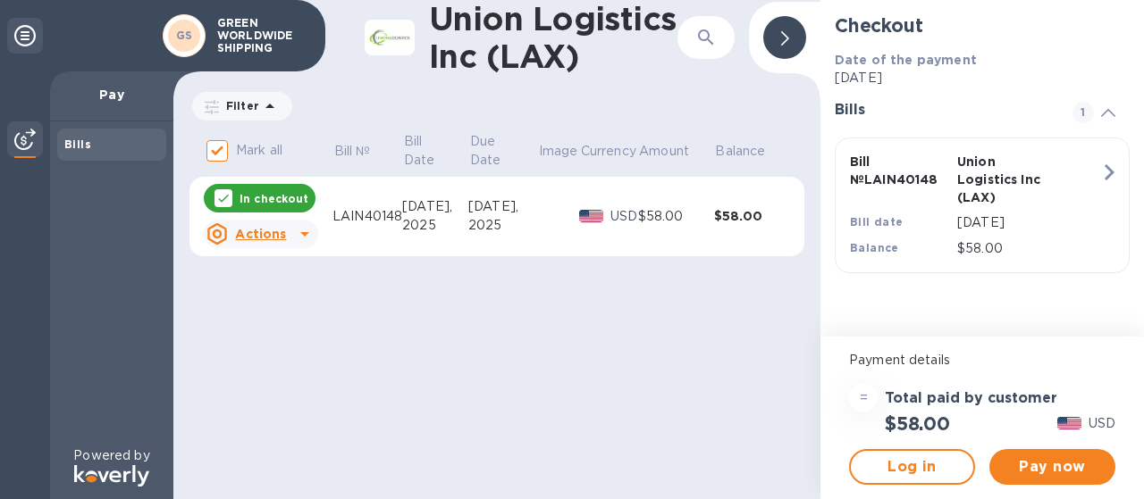
click at [237, 46] on p "GREEN WORLDWIDE SHIPPING" at bounding box center [261, 36] width 89 height 38
click at [784, 42] on icon at bounding box center [785, 38] width 8 height 14
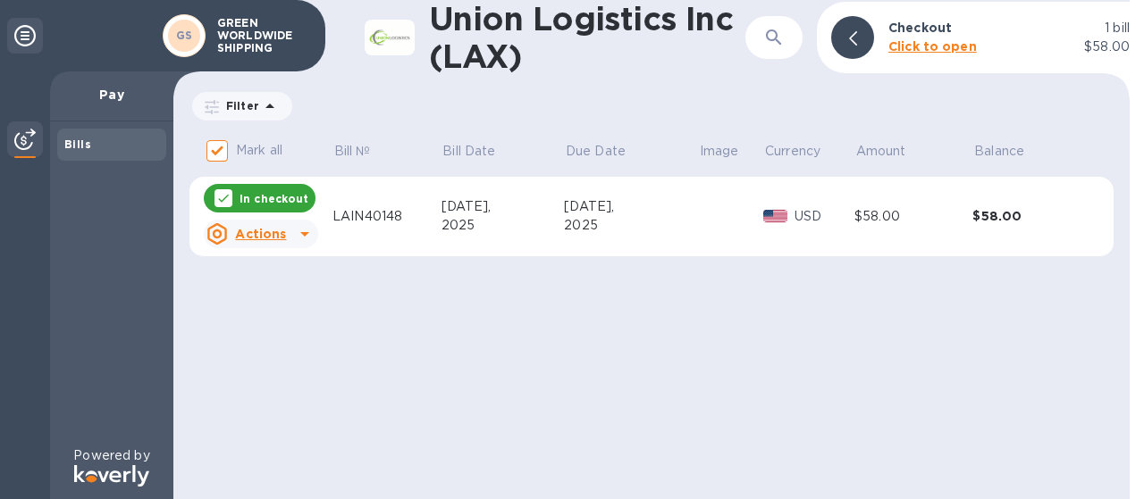
click at [906, 51] on b "Click to open" at bounding box center [932, 46] width 88 height 14
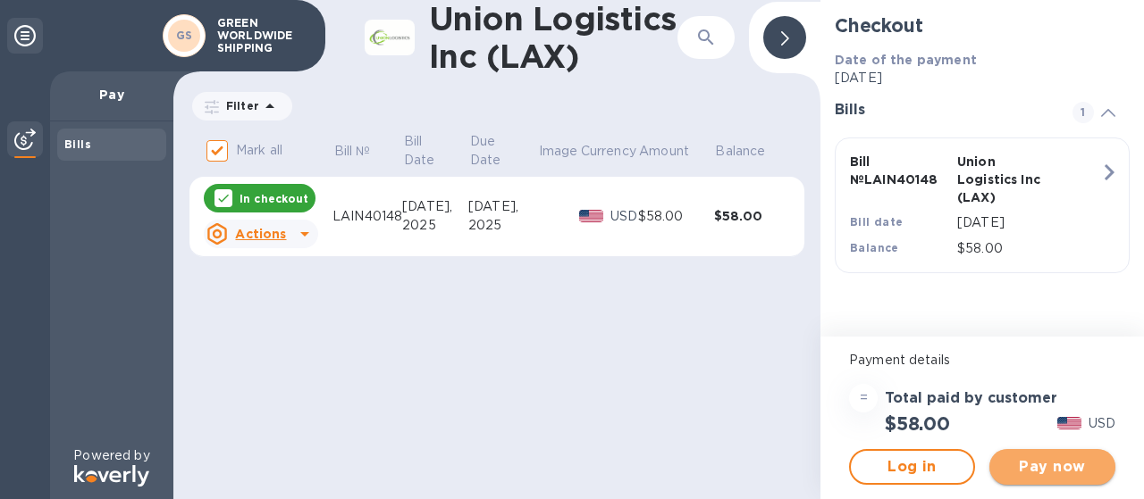
click at [1062, 468] on span "Pay now" at bounding box center [1051, 467] width 97 height 21
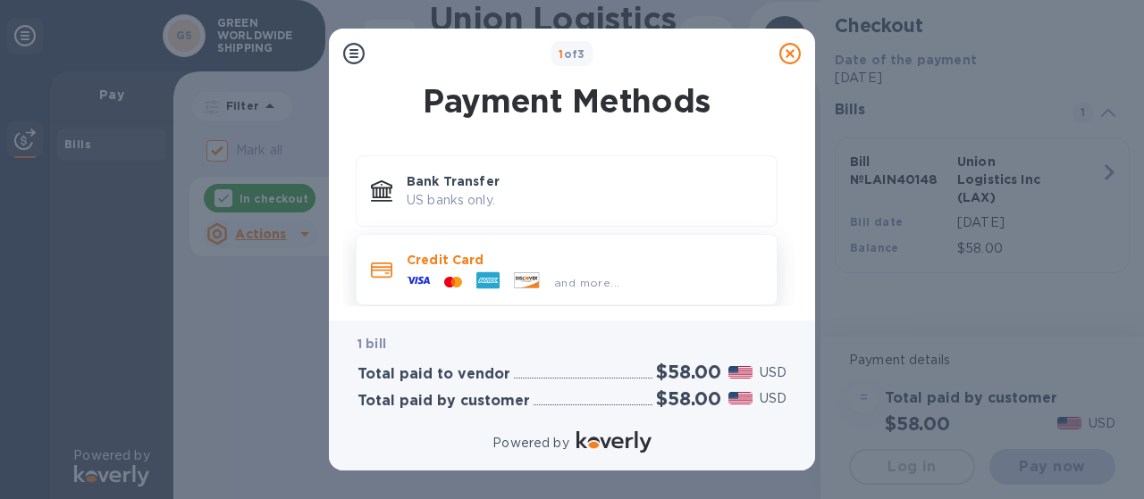
click at [559, 280] on span "and more..." at bounding box center [586, 282] width 65 height 13
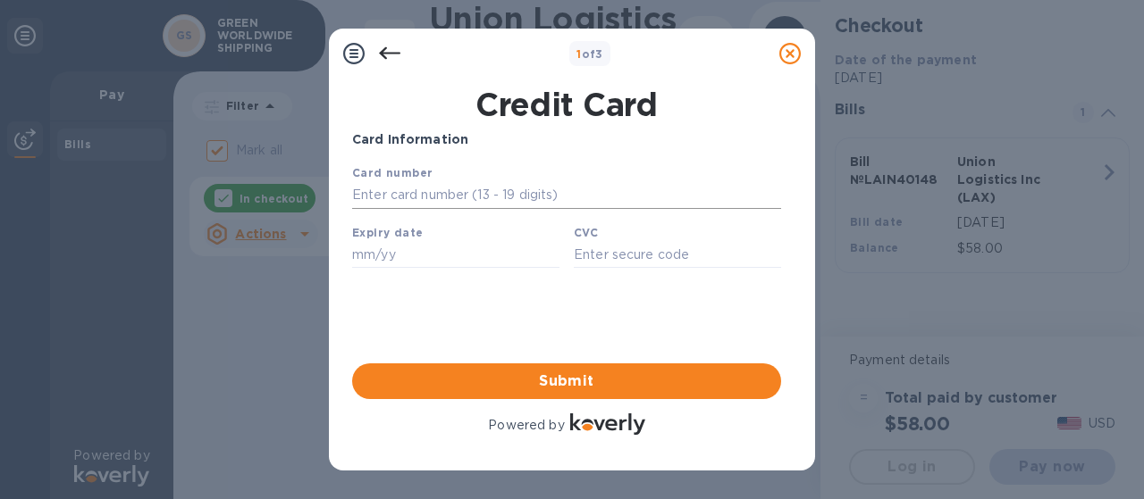
click at [470, 200] on input "text" at bounding box center [566, 195] width 429 height 27
type input "[CREDIT_CARD_NUMBER]"
type input "08/28"
type input "189"
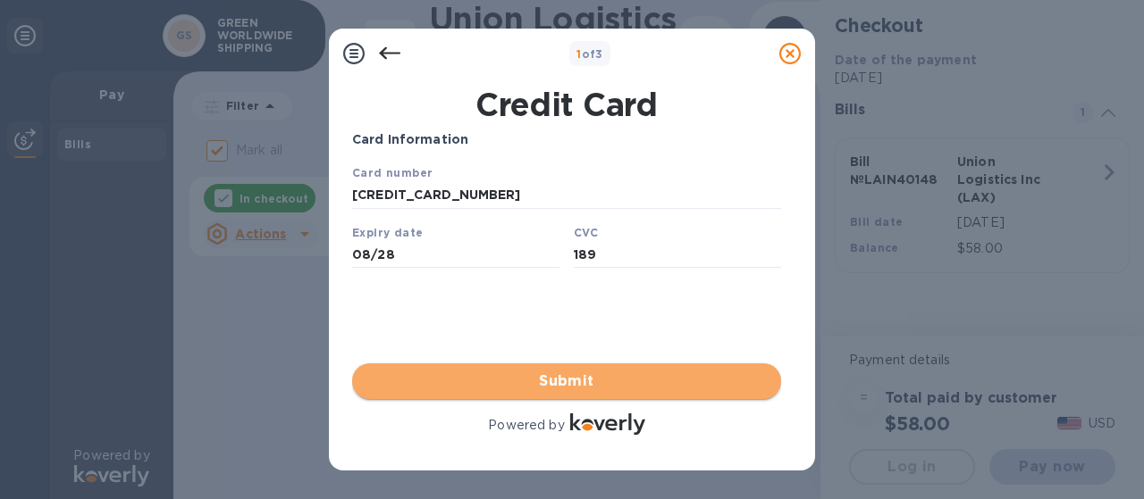
click at [528, 376] on span "Submit" at bounding box center [566, 381] width 400 height 21
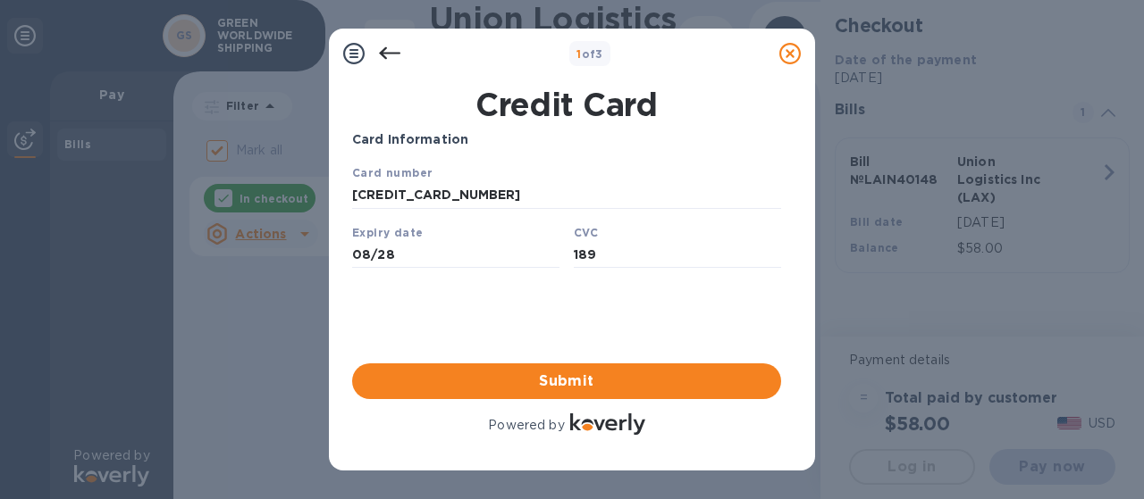
click at [752, 427] on div "Powered by" at bounding box center [566, 426] width 429 height 25
click at [363, 57] on icon at bounding box center [353, 53] width 21 height 21
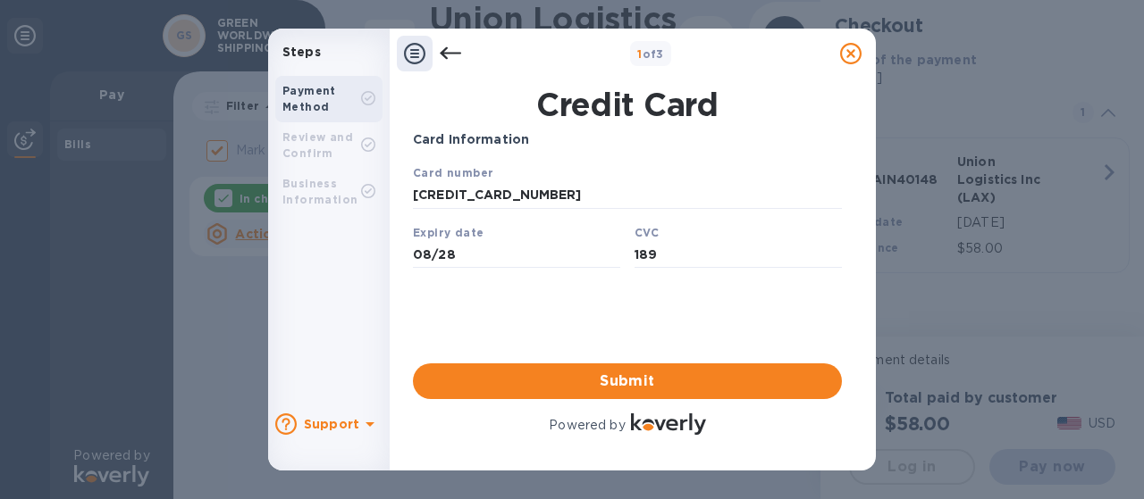
click at [316, 103] on b "Payment Method" at bounding box center [309, 98] width 54 height 29
click at [340, 423] on b "Support" at bounding box center [331, 424] width 55 height 14
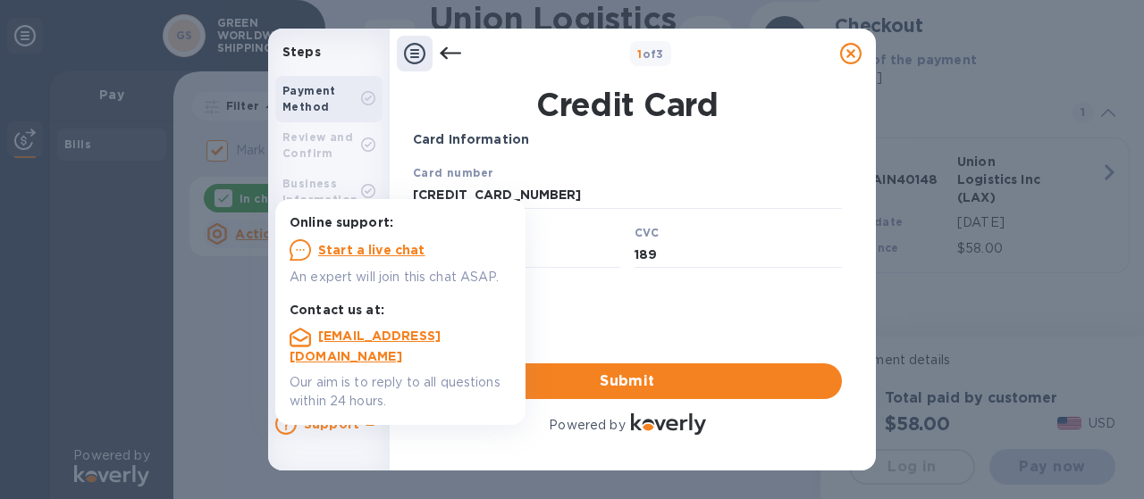
click at [471, 115] on h1 "Credit Card" at bounding box center [627, 105] width 443 height 38
click at [734, 335] on div "Card Information Your browser does not support iframes Submit Powered by" at bounding box center [627, 284] width 429 height 308
click at [505, 131] on p "Card Information" at bounding box center [627, 139] width 429 height 19
click at [325, 149] on b "Review and Confirm" at bounding box center [317, 144] width 71 height 29
click at [447, 56] on icon at bounding box center [450, 53] width 21 height 21
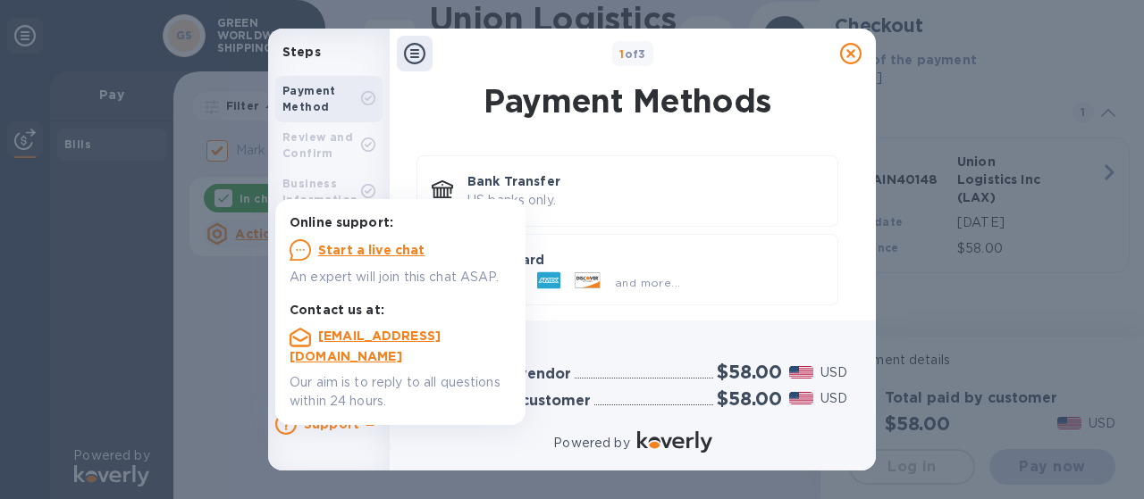
click at [407, 165] on div "Bank Transfer US banks only. Credit Card and more..." at bounding box center [627, 230] width 457 height 179
click at [441, 109] on h1 "Payment Methods" at bounding box center [627, 101] width 429 height 38
click at [418, 50] on icon at bounding box center [414, 53] width 21 height 21
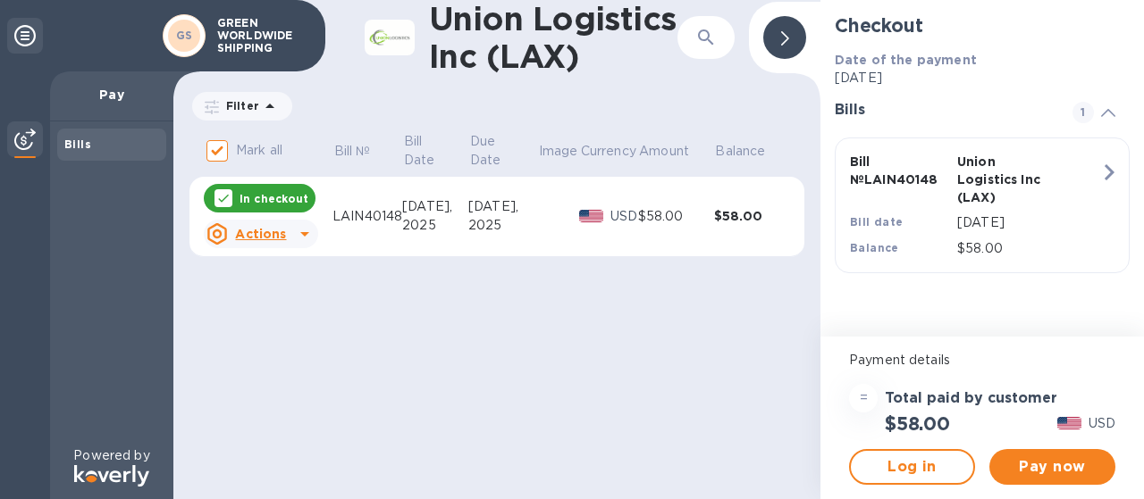
click at [500, 371] on div "Union Logistics Inc (LAX) ​ Filter Amount Mark all Bill № Bill Date Due Date Im…" at bounding box center [496, 249] width 647 height 499
click at [380, 40] on img at bounding box center [390, 38] width 50 height 36
click at [254, 33] on p "GREEN WORLDWIDE SHIPPING" at bounding box center [261, 36] width 89 height 38
click at [20, 33] on icon at bounding box center [24, 35] width 21 height 21
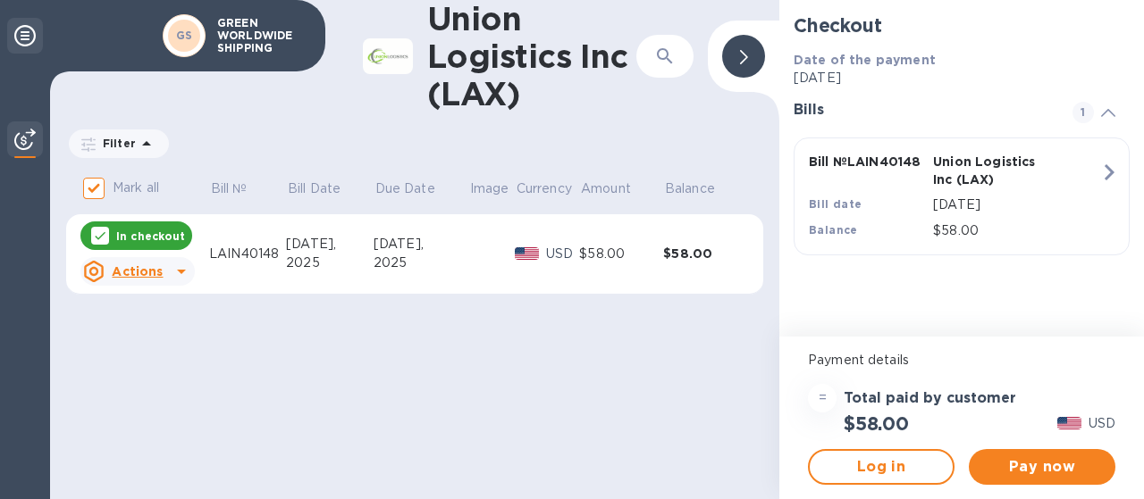
click at [20, 34] on icon at bounding box center [24, 35] width 21 height 21
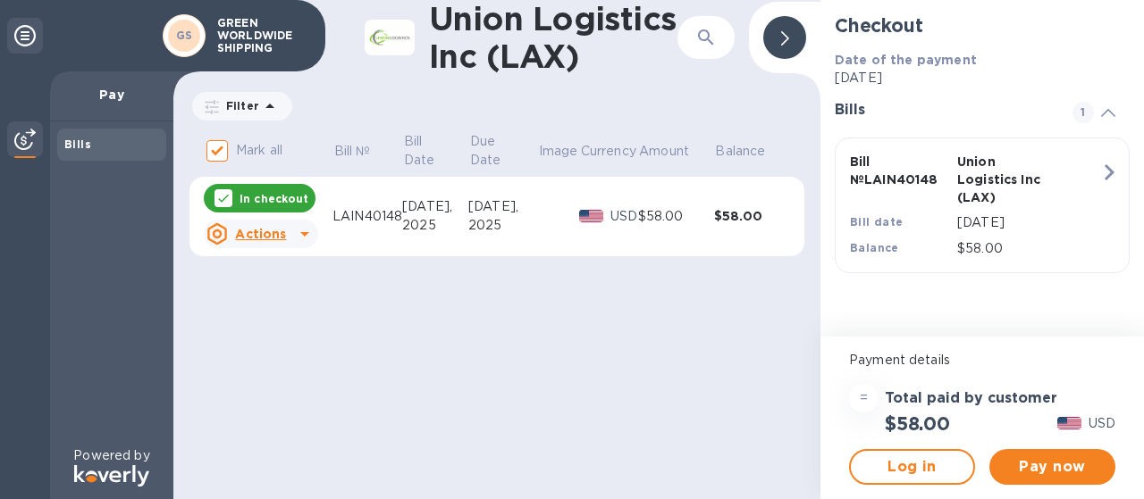
click at [20, 34] on icon at bounding box center [24, 35] width 21 height 21
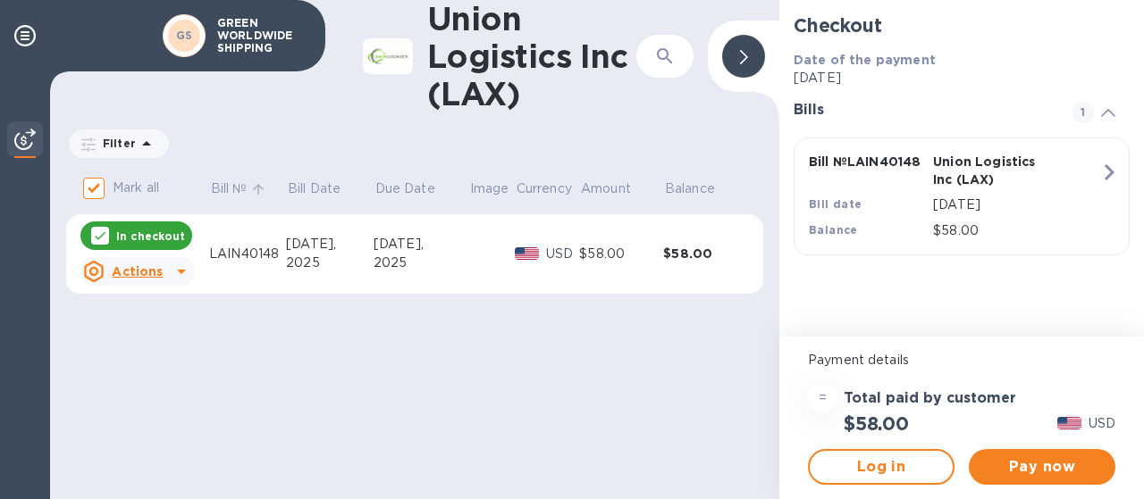
click at [220, 190] on p "Bill №" at bounding box center [229, 189] width 37 height 19
click at [307, 187] on p "Bill Date" at bounding box center [314, 189] width 53 height 19
click at [394, 188] on p "Due Date" at bounding box center [405, 189] width 60 height 19
click at [499, 190] on p "Image" at bounding box center [489, 189] width 39 height 19
click at [545, 187] on p "Currency" at bounding box center [543, 189] width 55 height 19
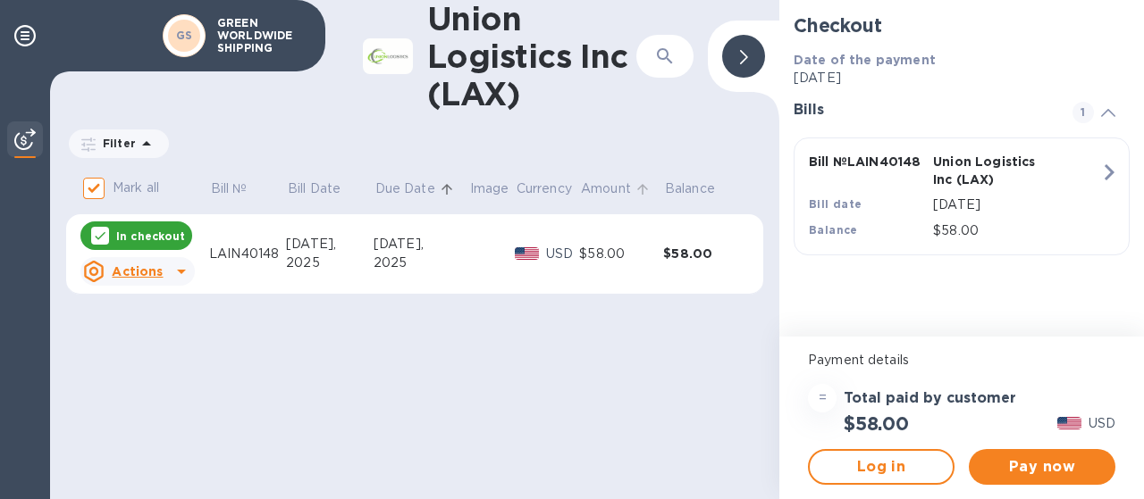
click at [615, 192] on p "Amount" at bounding box center [606, 189] width 50 height 19
click at [699, 192] on p "Balance" at bounding box center [690, 189] width 50 height 19
click at [635, 426] on div "Union Logistics Inc (LAX) ​ Filter Amount Mark all Bill № Bill Date Due Date Im…" at bounding box center [414, 249] width 729 height 499
click at [135, 270] on u "Actions" at bounding box center [137, 271] width 51 height 14
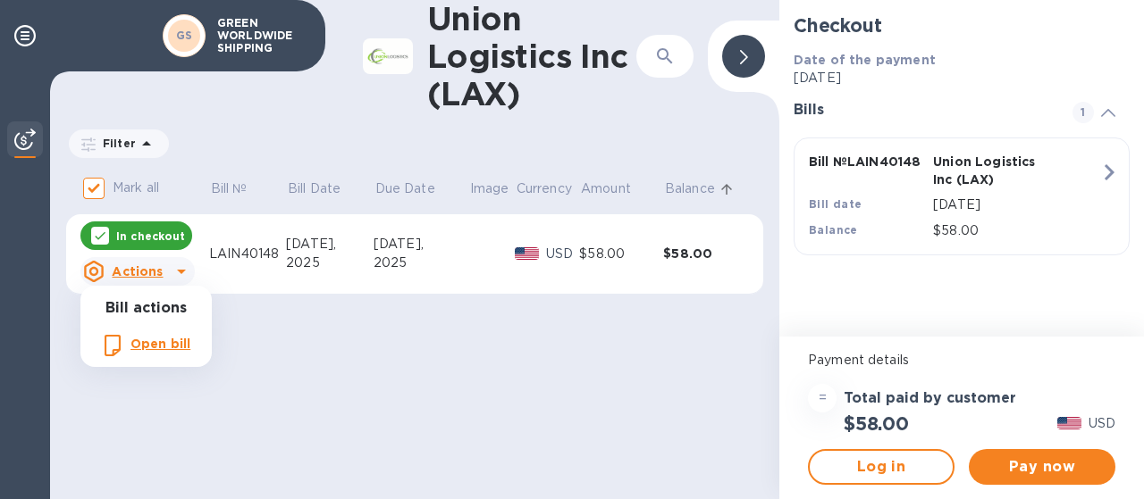
click at [155, 345] on b "Open bill" at bounding box center [160, 344] width 60 height 14
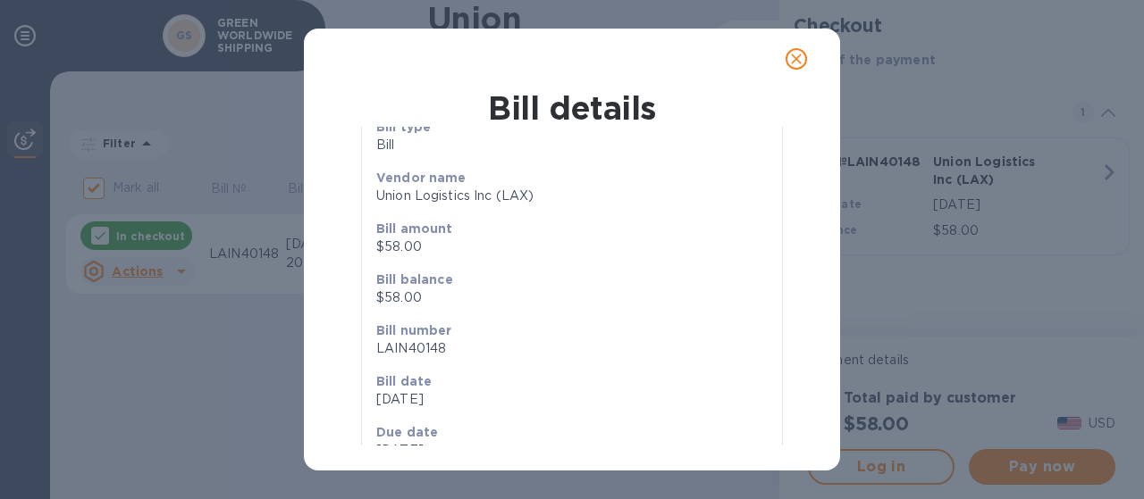
scroll to position [136, 0]
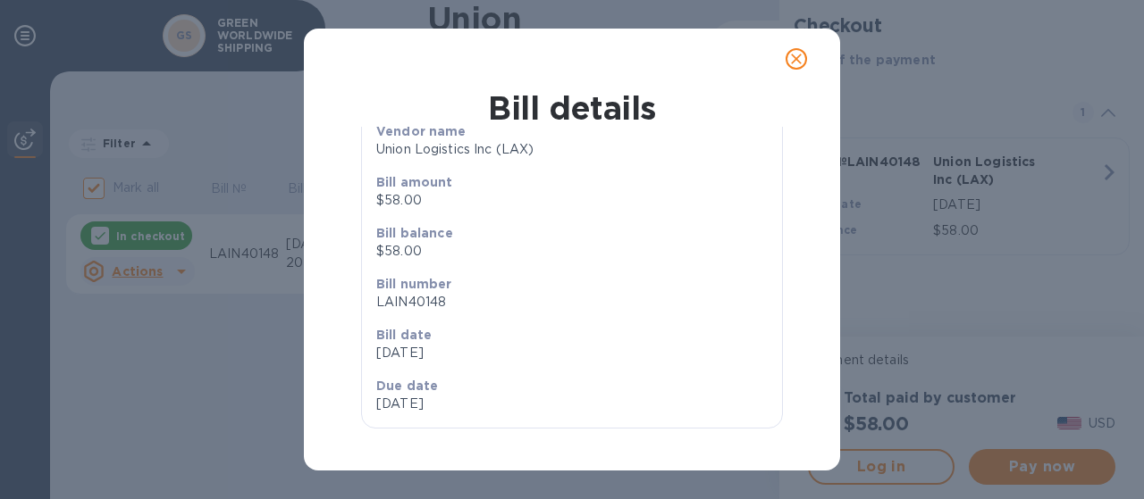
click at [795, 63] on icon "close" at bounding box center [796, 59] width 18 height 18
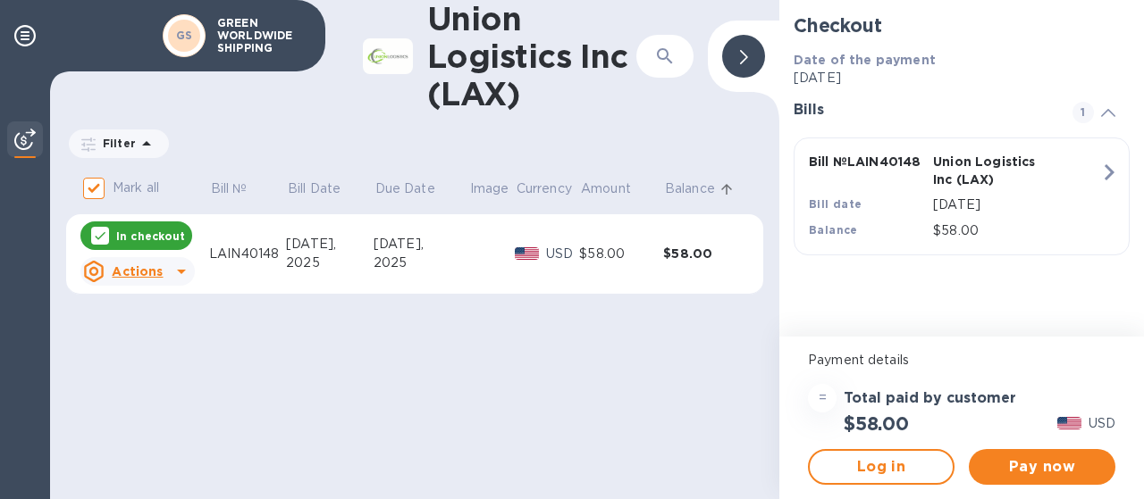
scroll to position [98, 0]
click at [19, 142] on img at bounding box center [24, 139] width 21 height 21
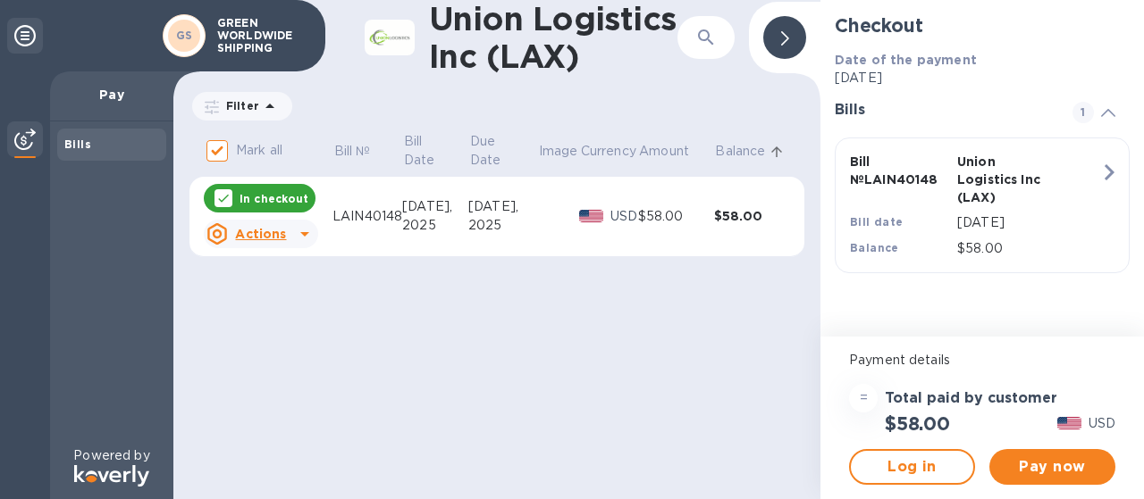
click at [84, 140] on b "Bills" at bounding box center [77, 144] width 27 height 13
click at [80, 144] on b "Bills" at bounding box center [77, 144] width 27 height 13
click at [27, 144] on img at bounding box center [24, 139] width 21 height 21
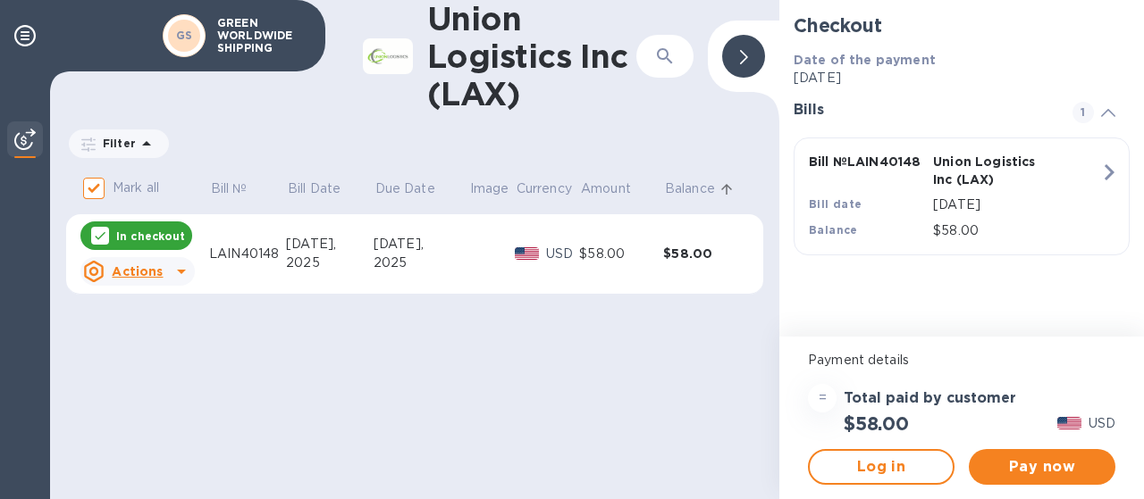
click at [1074, 424] on img at bounding box center [1069, 423] width 24 height 13
click at [1112, 173] on icon "button" at bounding box center [1109, 172] width 10 height 16
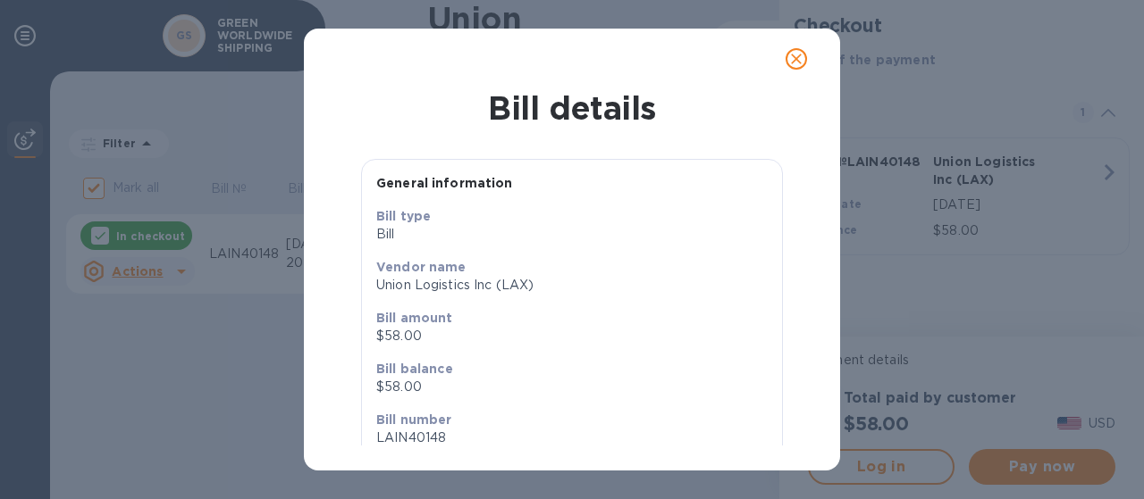
click at [1112, 173] on div "Bill details General information Bill type Bill Vendor name Union Logistics Inc…" at bounding box center [572, 249] width 1144 height 499
click at [793, 58] on icon "close" at bounding box center [796, 59] width 18 height 18
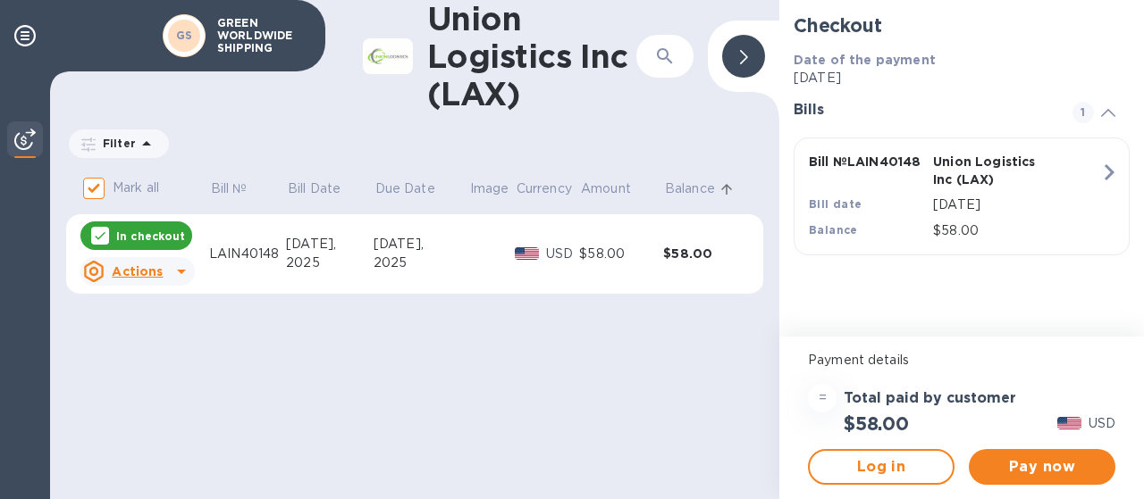
click at [1104, 117] on span at bounding box center [1108, 112] width 14 height 17
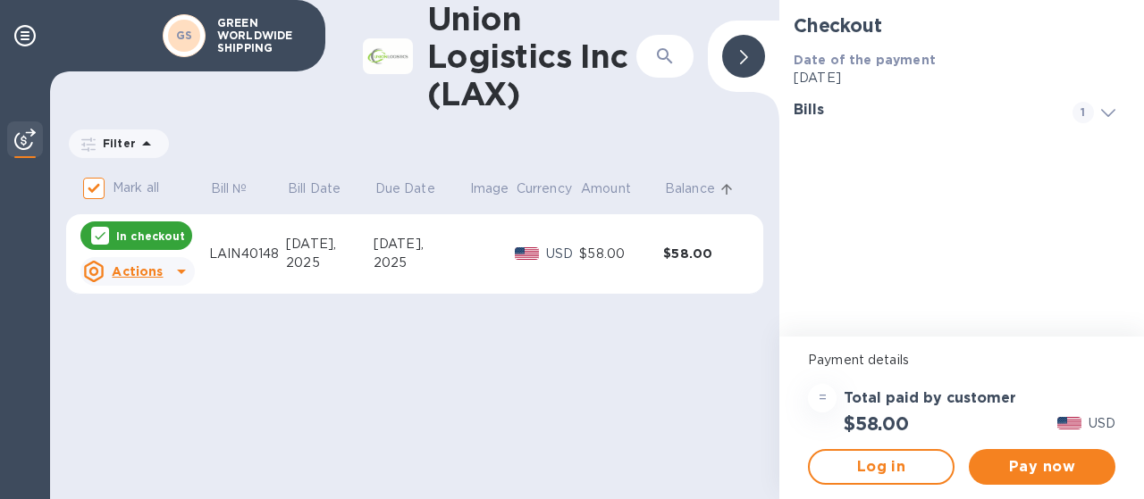
click at [1104, 117] on icon at bounding box center [1108, 113] width 14 height 8
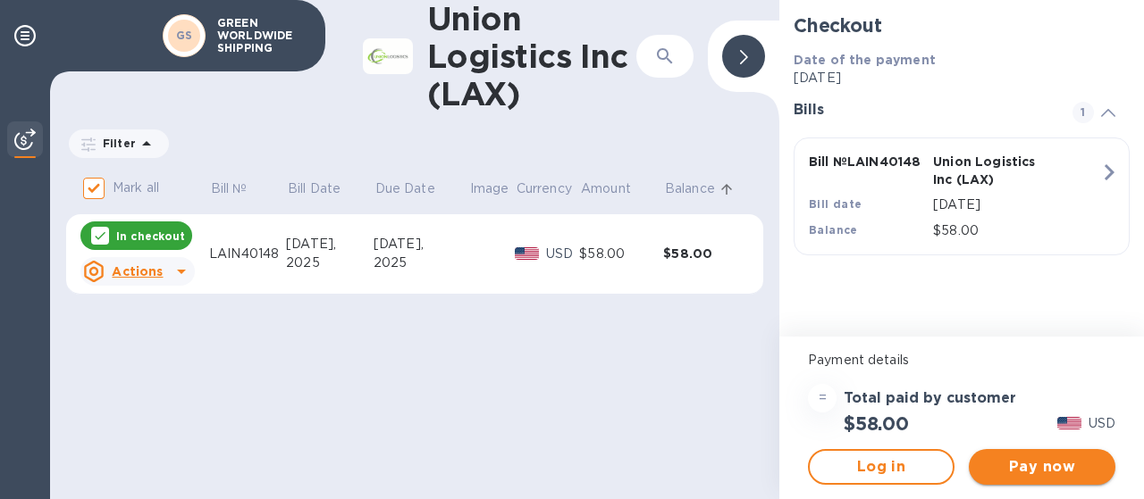
click at [1022, 473] on span "Pay now" at bounding box center [1042, 467] width 118 height 21
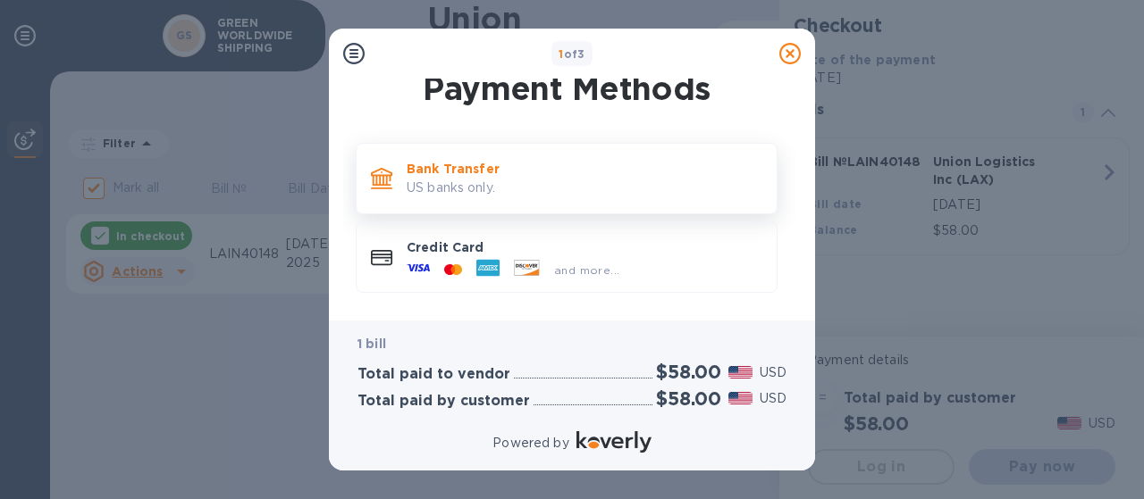
scroll to position [0, 0]
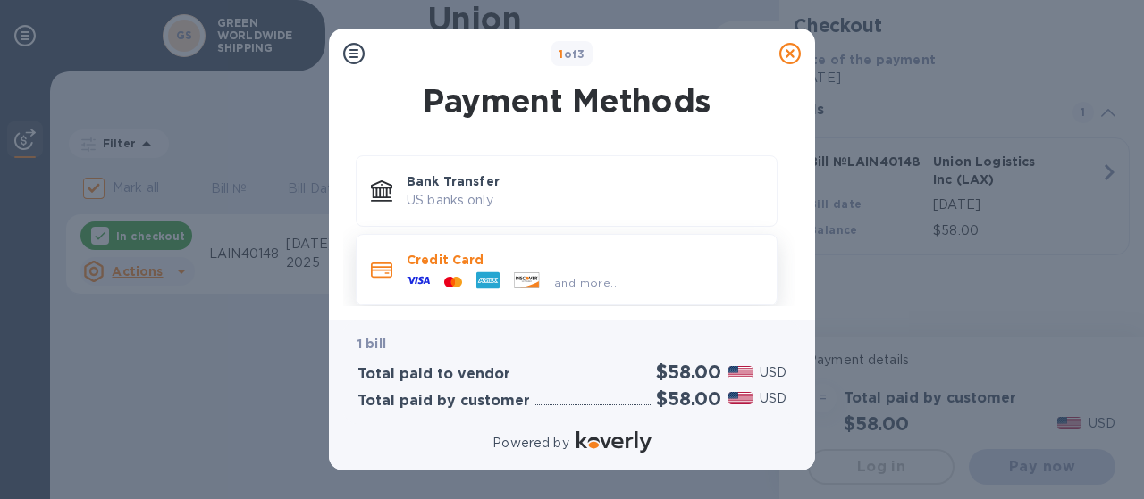
click at [658, 273] on div "and more..." at bounding box center [585, 279] width 356 height 20
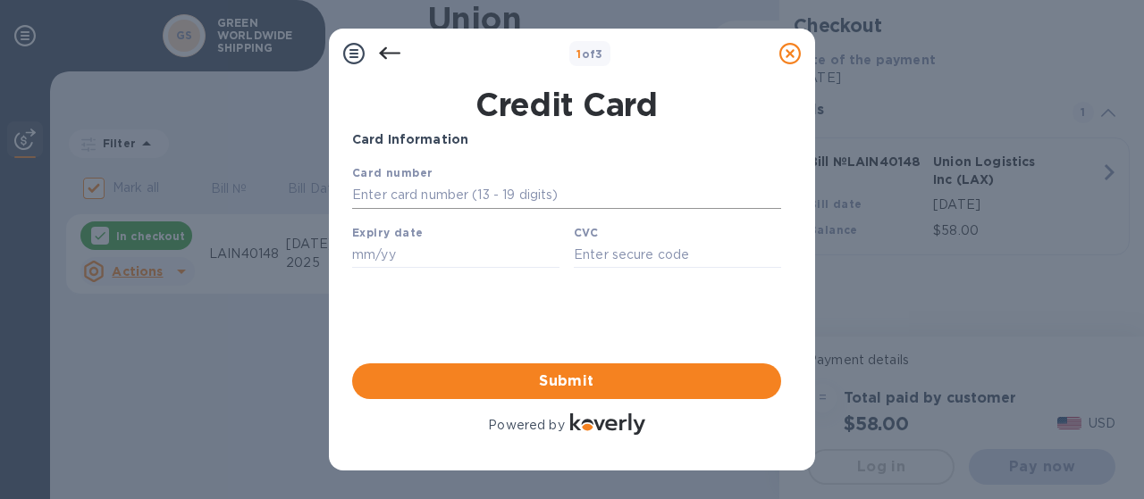
click at [450, 186] on input "text" at bounding box center [566, 195] width 429 height 27
type input "[CREDIT_CARD_NUMBER]"
type input "08/28"
type input "189"
click at [636, 326] on div "Card Information Your browser does not support iframes Submit Powered by" at bounding box center [566, 284] width 429 height 308
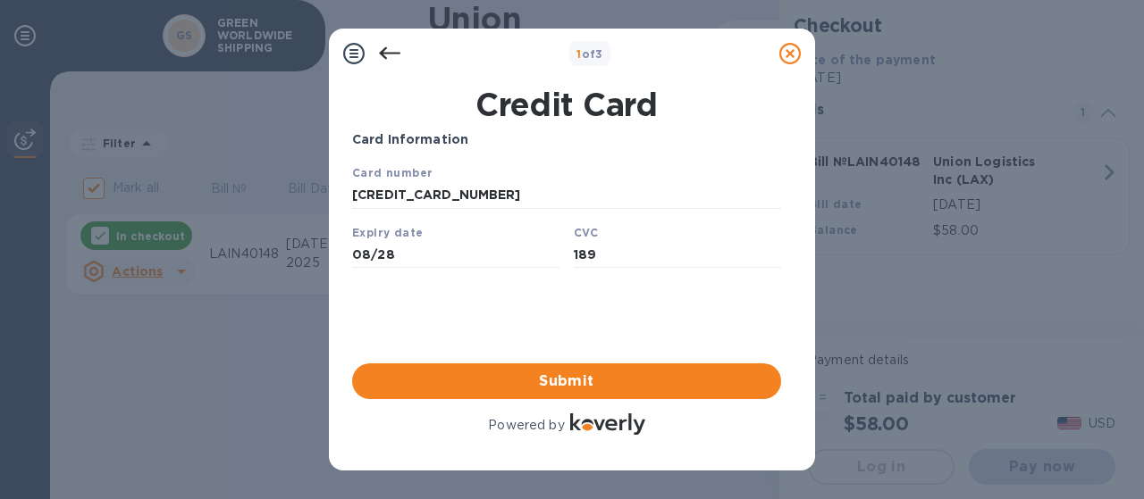
click at [535, 72] on div "1 of 3" at bounding box center [572, 54] width 486 height 50
click at [377, 49] on div at bounding box center [390, 54] width 36 height 36
click at [388, 53] on icon at bounding box center [389, 53] width 21 height 13
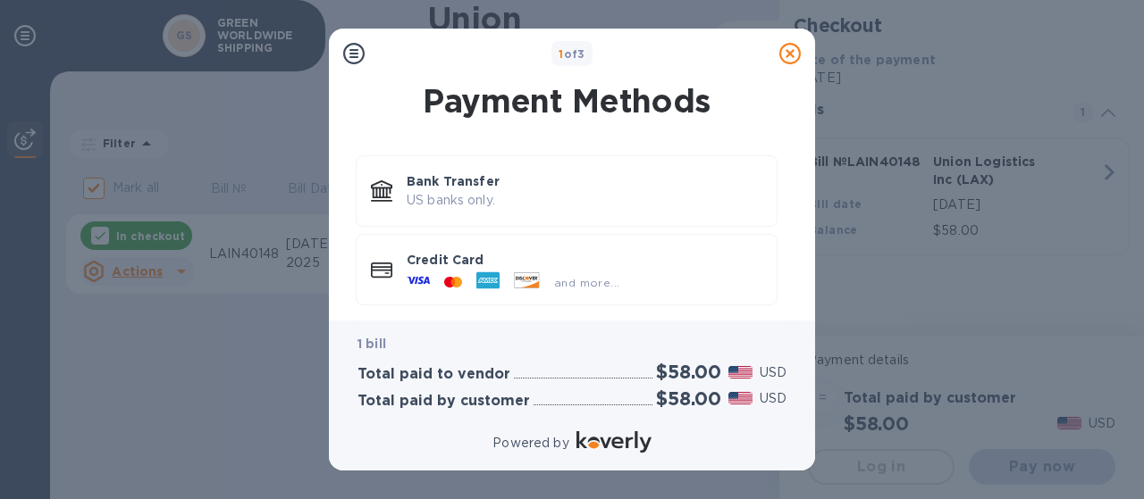
click at [388, 53] on div "1 of 3" at bounding box center [572, 54] width 400 height 26
click at [347, 56] on icon at bounding box center [353, 53] width 21 height 21
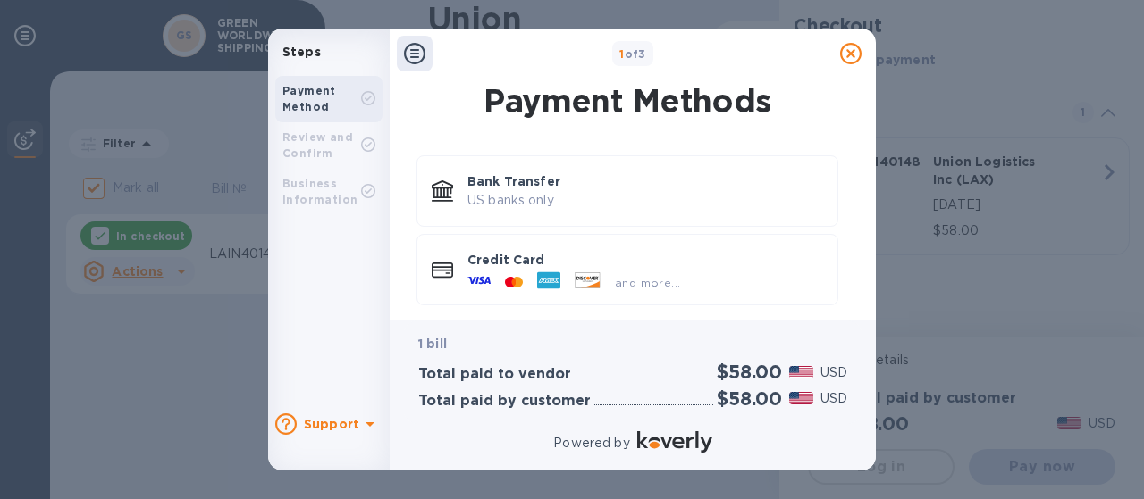
click at [329, 142] on b "Review and Confirm" at bounding box center [317, 144] width 71 height 29
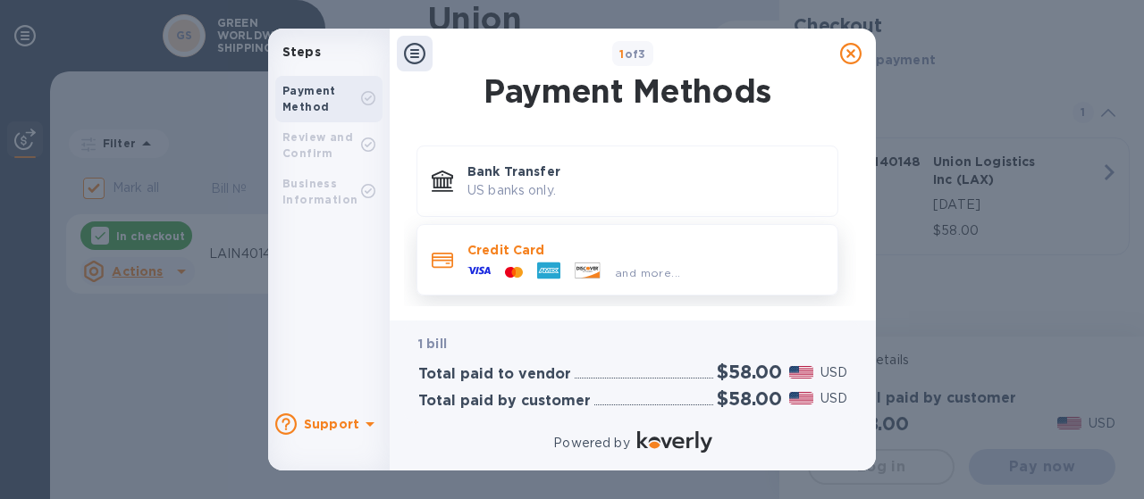
scroll to position [13, 0]
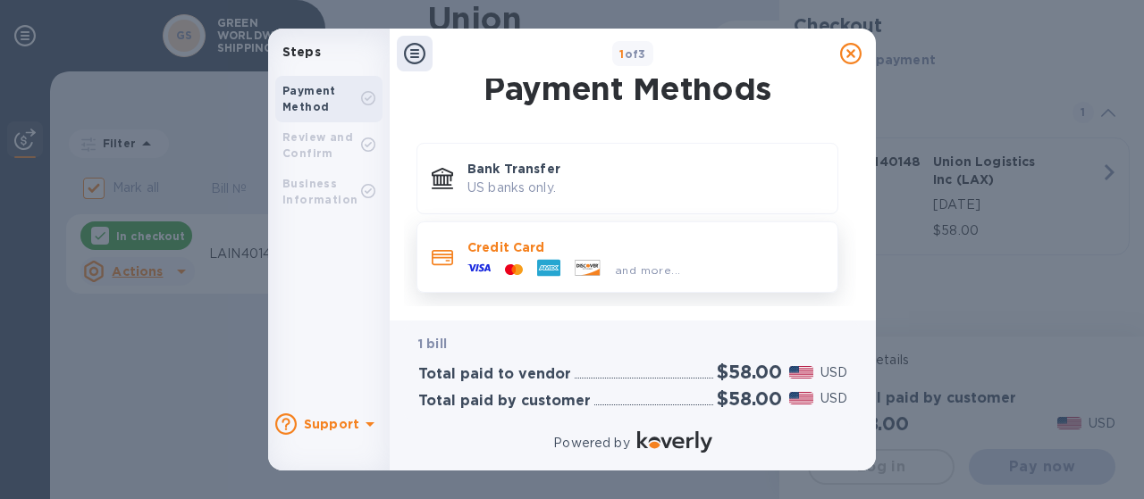
click at [534, 256] on div at bounding box center [549, 269] width 38 height 27
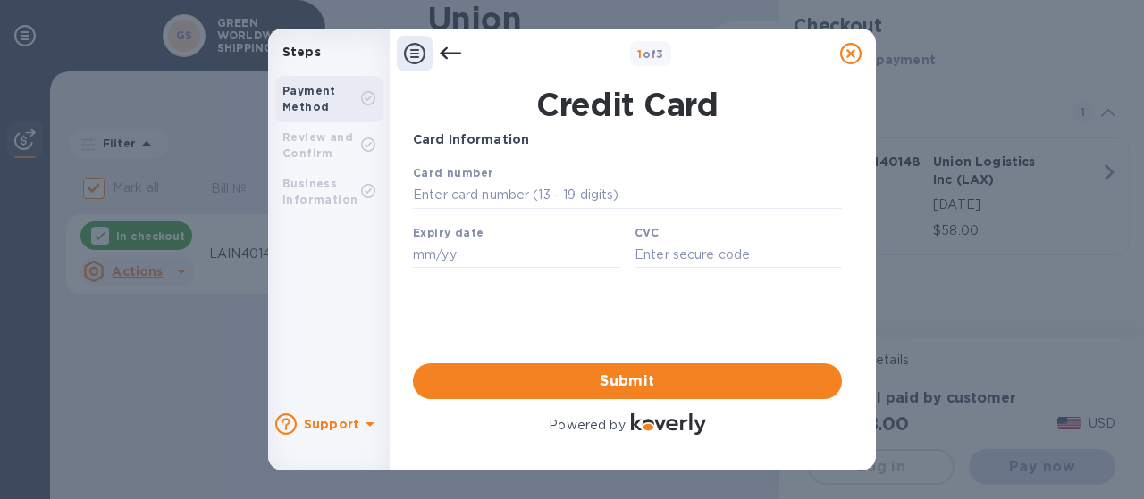
scroll to position [0, 0]
click at [474, 200] on input "text" at bounding box center [627, 195] width 429 height 27
type input "[CREDIT_CARD_NUMBER]"
type input "08/28"
type input "189"
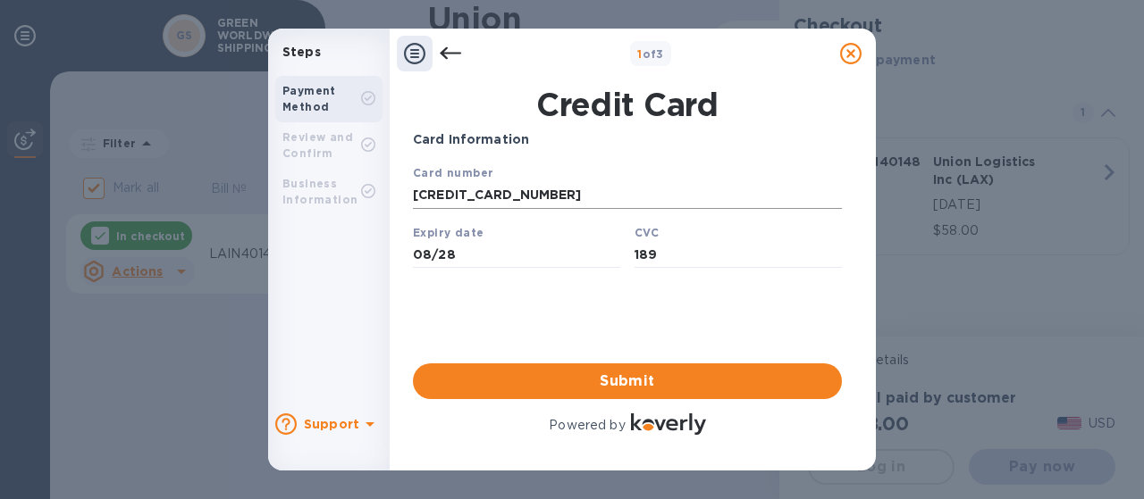
drag, startPoint x: 440, startPoint y: 193, endPoint x: 491, endPoint y: 202, distance: 52.6
click at [440, 193] on input "[CREDIT_CARD_NUMBER]" at bounding box center [627, 195] width 429 height 27
type input "[CREDIT_CARD_NUMBER]"
click at [560, 191] on input "[CREDIT_CARD_NUMBER]" at bounding box center [627, 195] width 429 height 27
click at [465, 268] on input "08/28" at bounding box center [516, 254] width 207 height 27
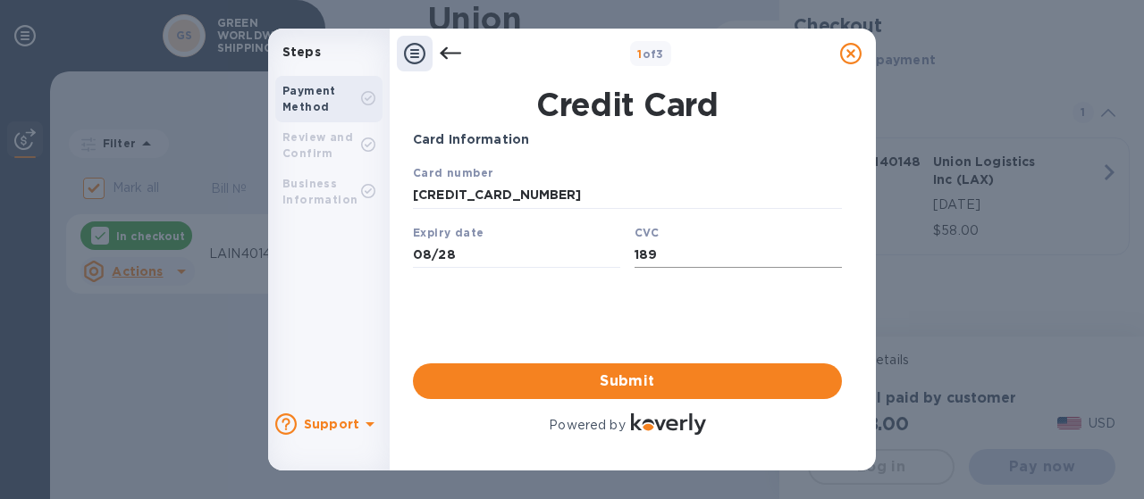
click at [695, 256] on input "189" at bounding box center [737, 254] width 207 height 27
click at [611, 337] on div "Card Information Your browser does not support iframes Submit Powered by" at bounding box center [627, 284] width 429 height 308
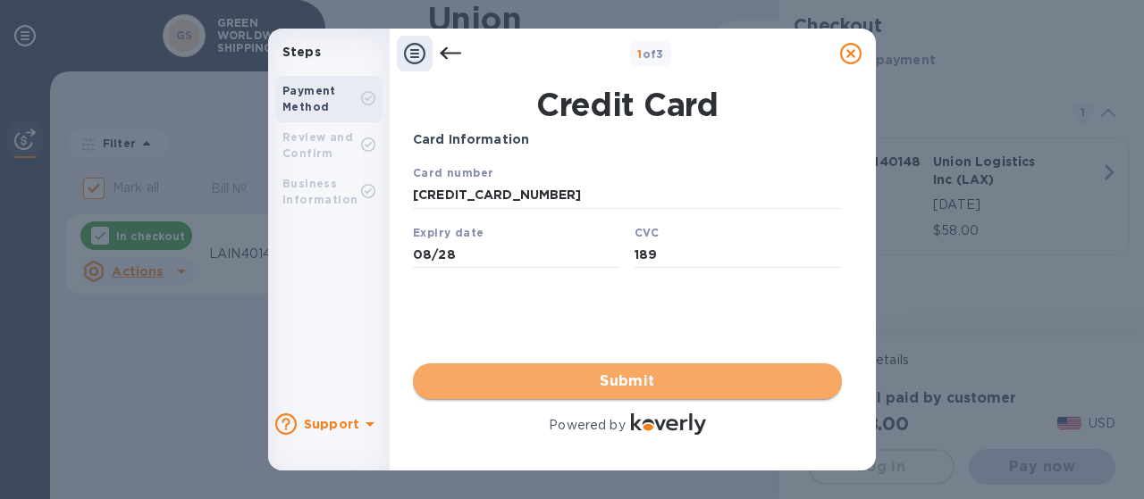
click at [592, 376] on span "Submit" at bounding box center [627, 381] width 400 height 21
click at [642, 381] on span "Submit" at bounding box center [627, 381] width 400 height 21
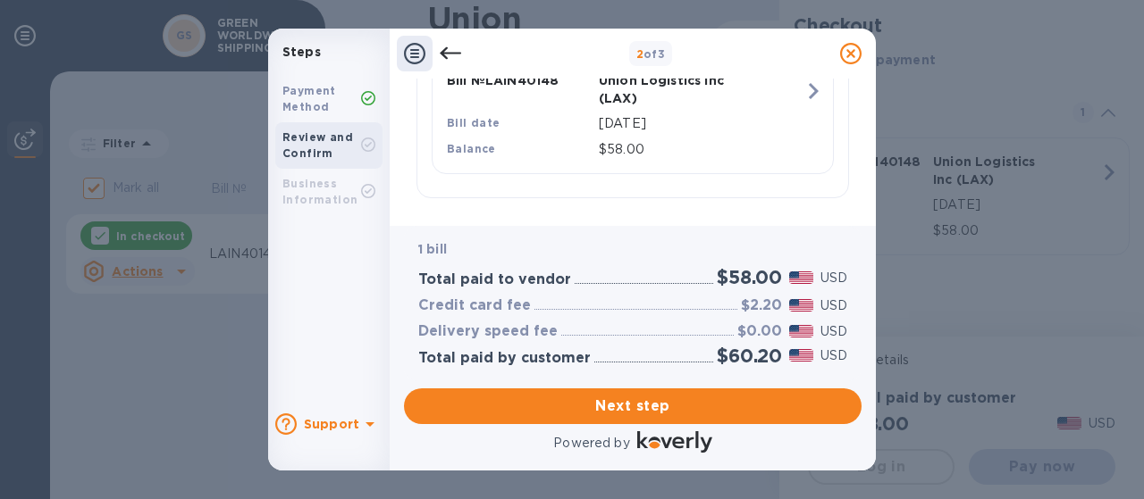
scroll to position [475, 0]
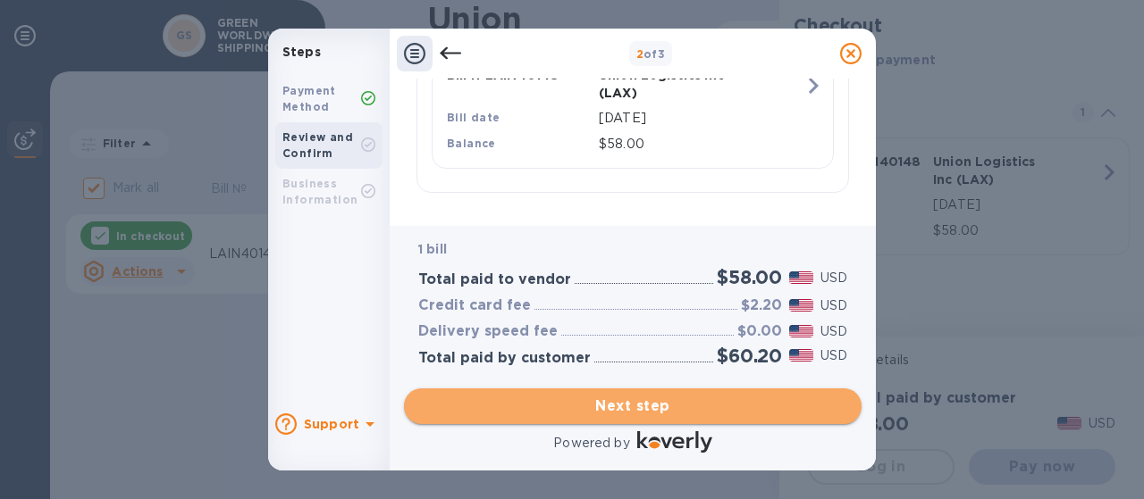
click at [647, 407] on span "Next step" at bounding box center [632, 406] width 429 height 21
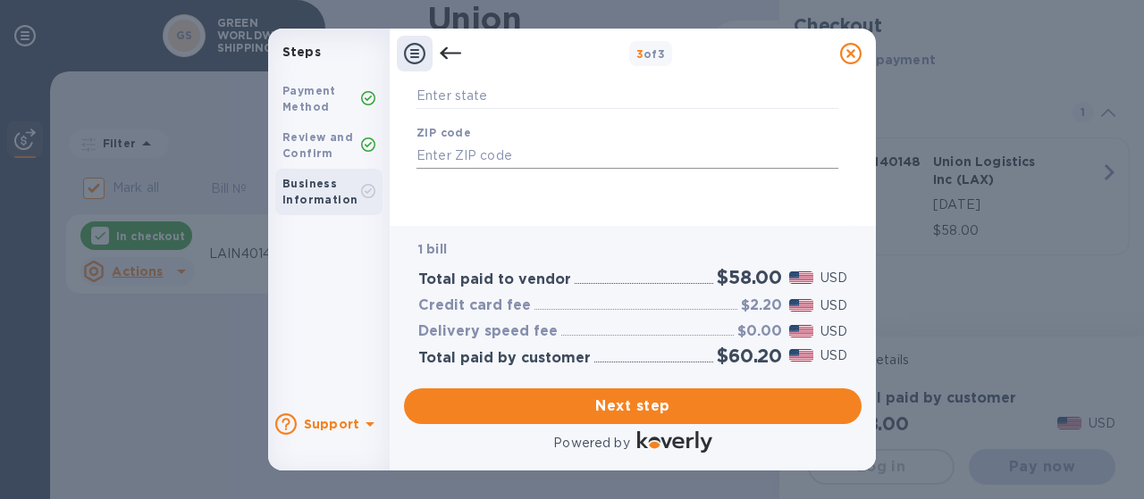
click at [522, 160] on input "text" at bounding box center [627, 155] width 422 height 27
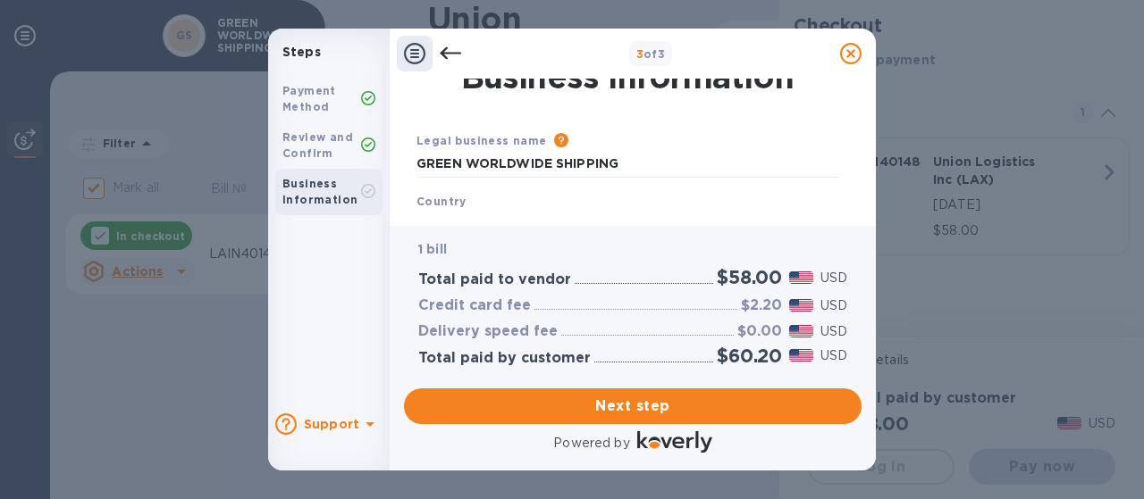
click at [496, 204] on div "Country United States" at bounding box center [627, 213] width 436 height 56
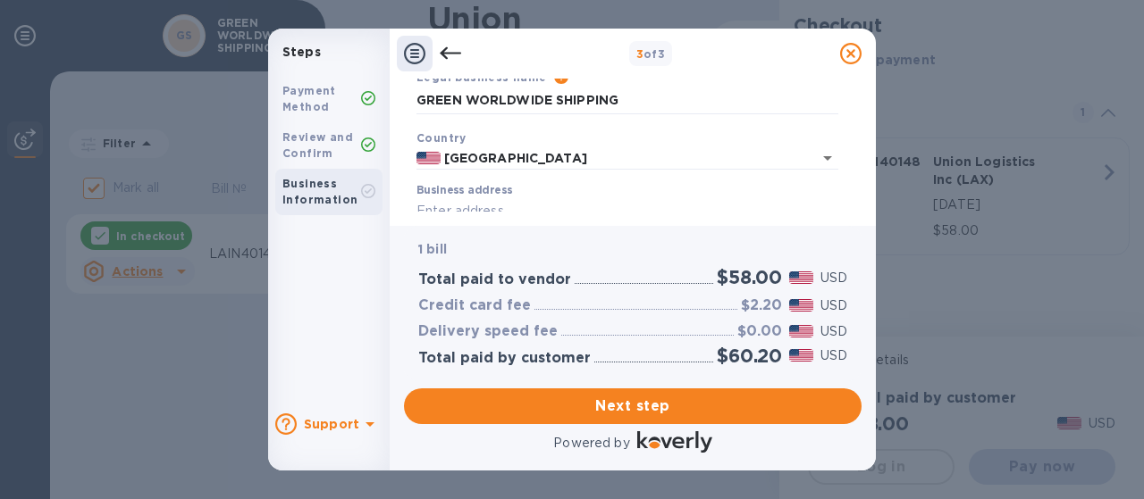
scroll to position [106, 0]
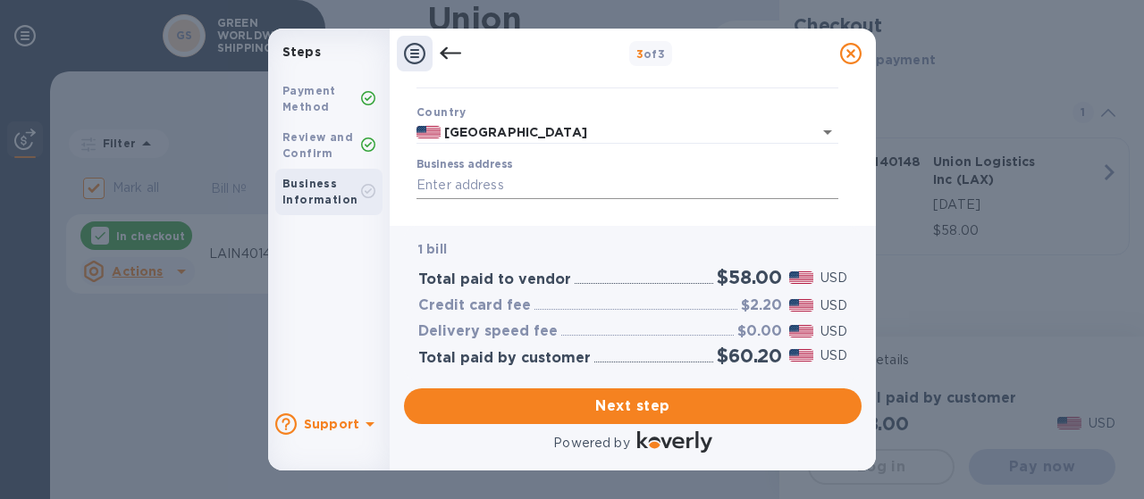
click at [494, 187] on input "Business address" at bounding box center [627, 185] width 422 height 27
click at [494, 186] on input "Business address" at bounding box center [627, 185] width 422 height 27
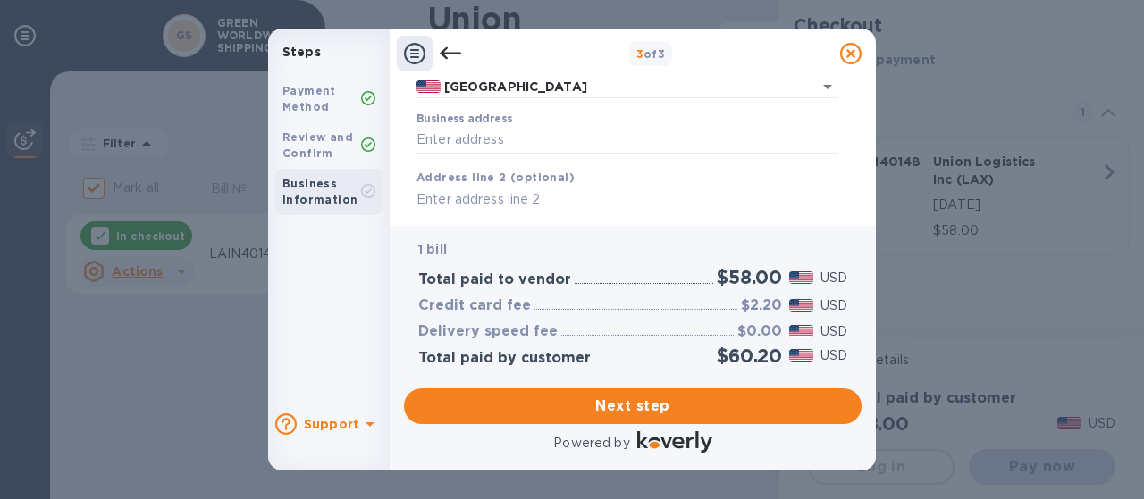
scroll to position [179, 0]
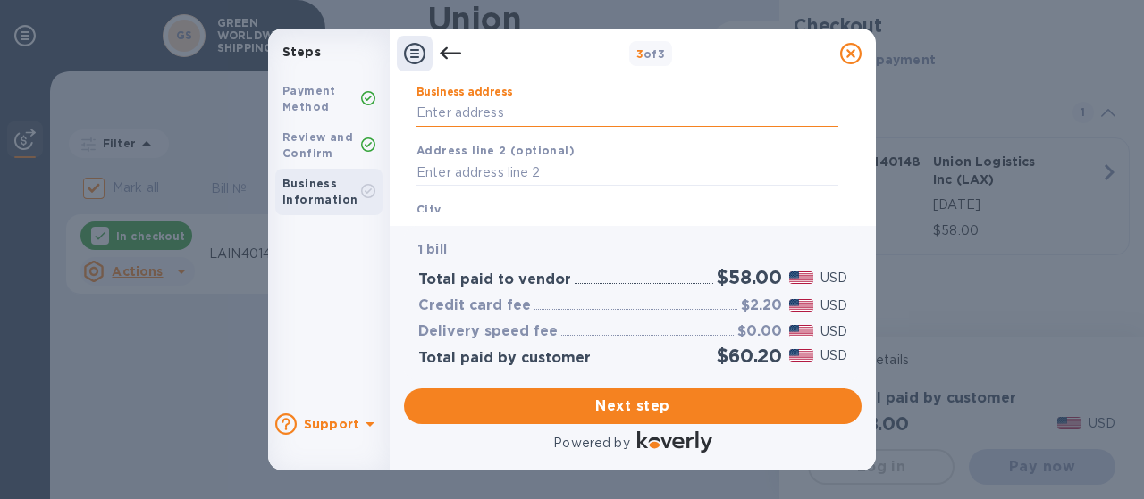
click at [508, 118] on input "Business address" at bounding box center [627, 113] width 422 height 27
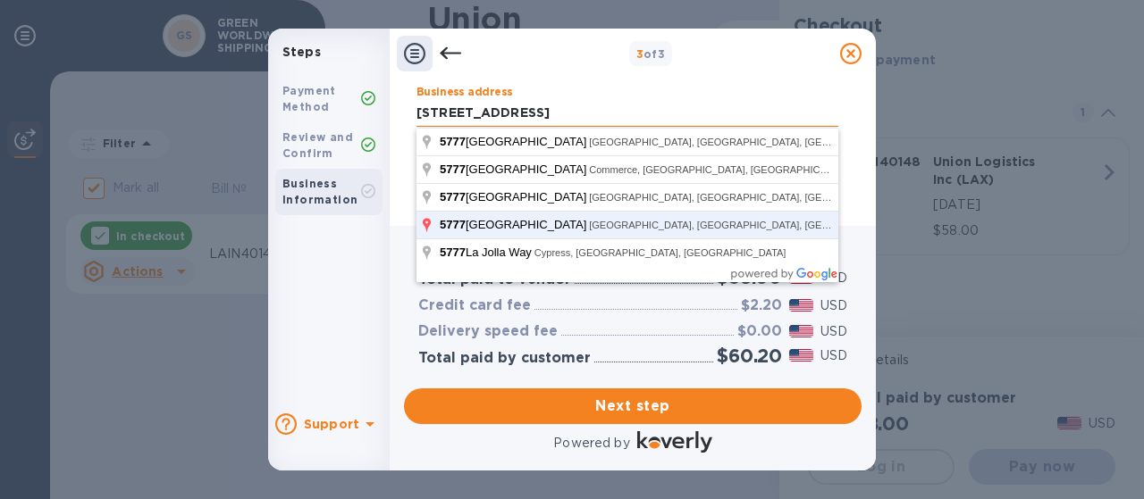
click button "Save" at bounding box center [0, 0] width 0 height 0
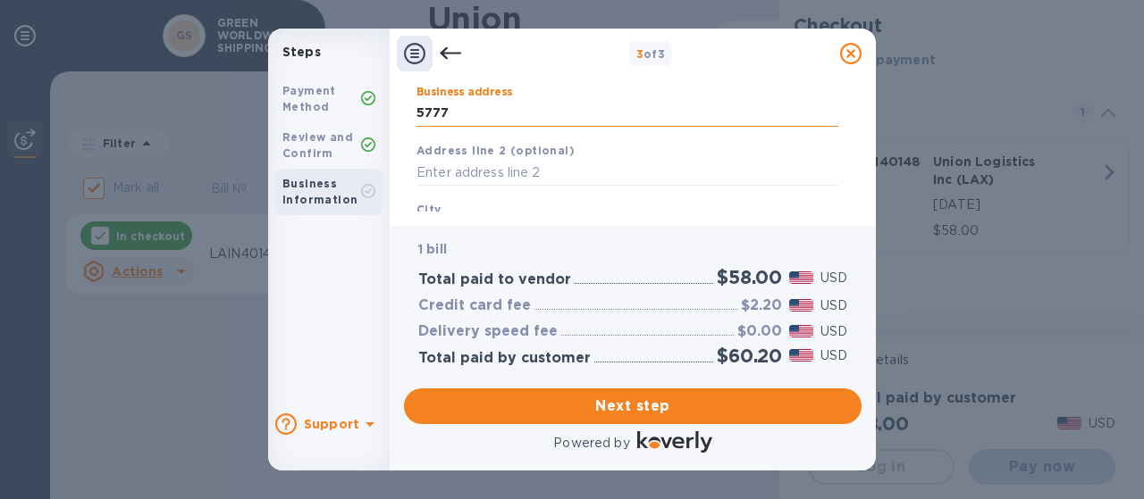
type input "5777 West Century Boulevard"
type input "Los Angeles"
type input "CA"
type input "90045"
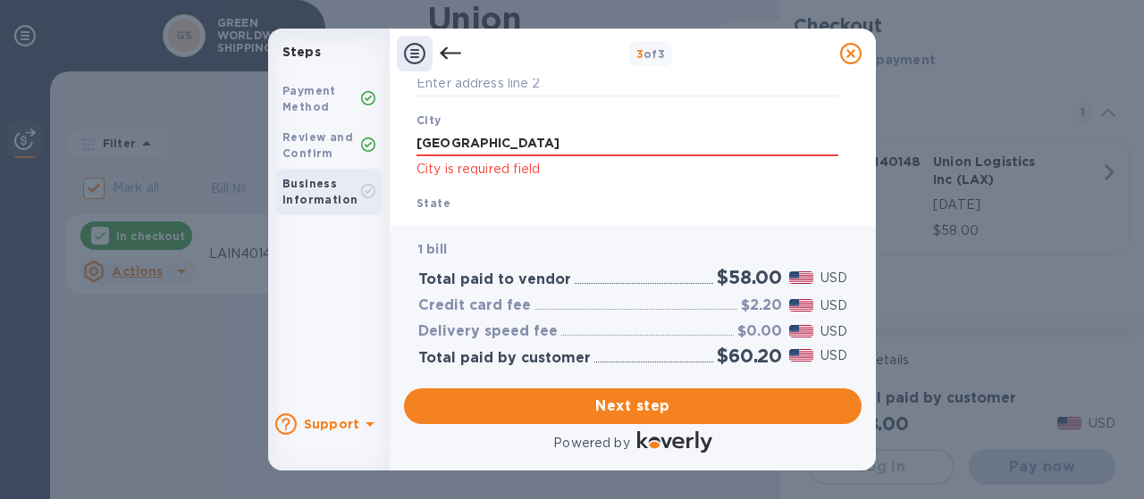
scroll to position [422, 0]
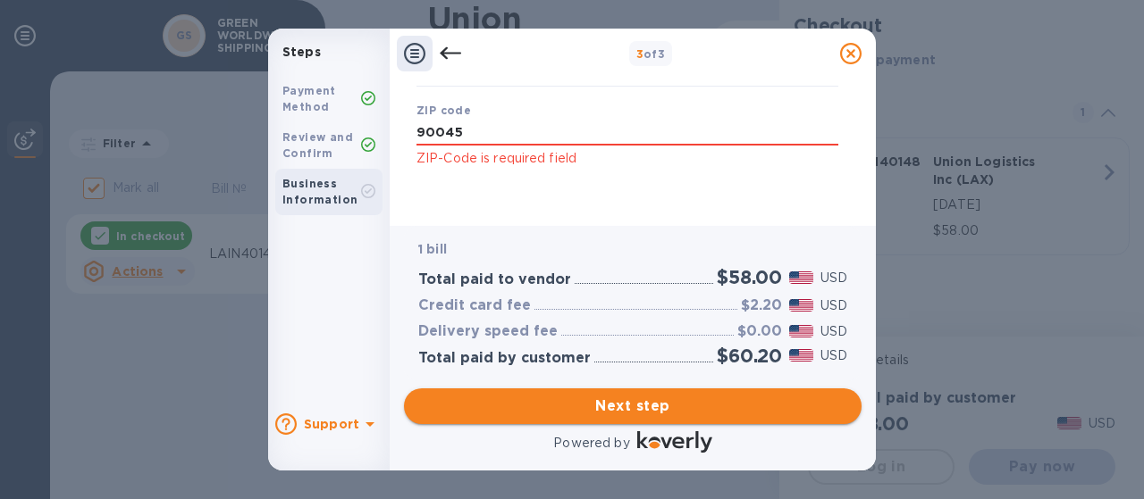
click at [650, 403] on span "Next step" at bounding box center [632, 406] width 429 height 21
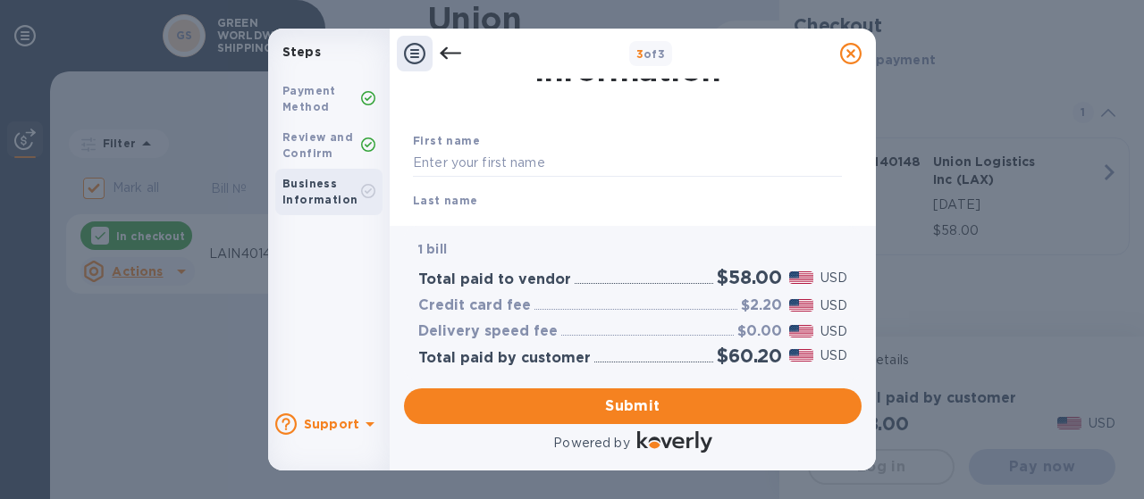
scroll to position [89, 0]
click at [508, 131] on input "text" at bounding box center [627, 135] width 429 height 27
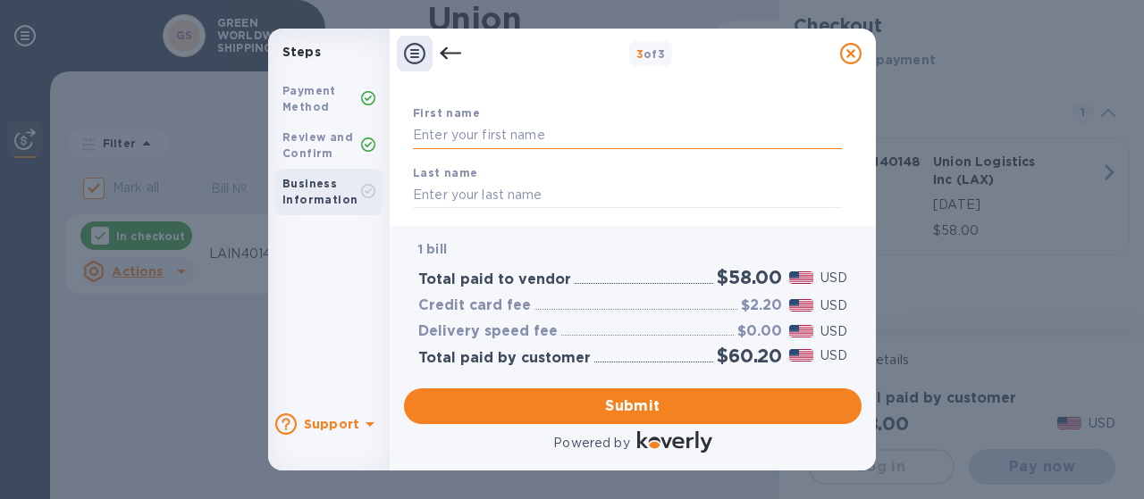
type input "Salvador"
type input "Garcia"
type input "3107061118"
type input "salvador.garcia@greenworldwide.com"
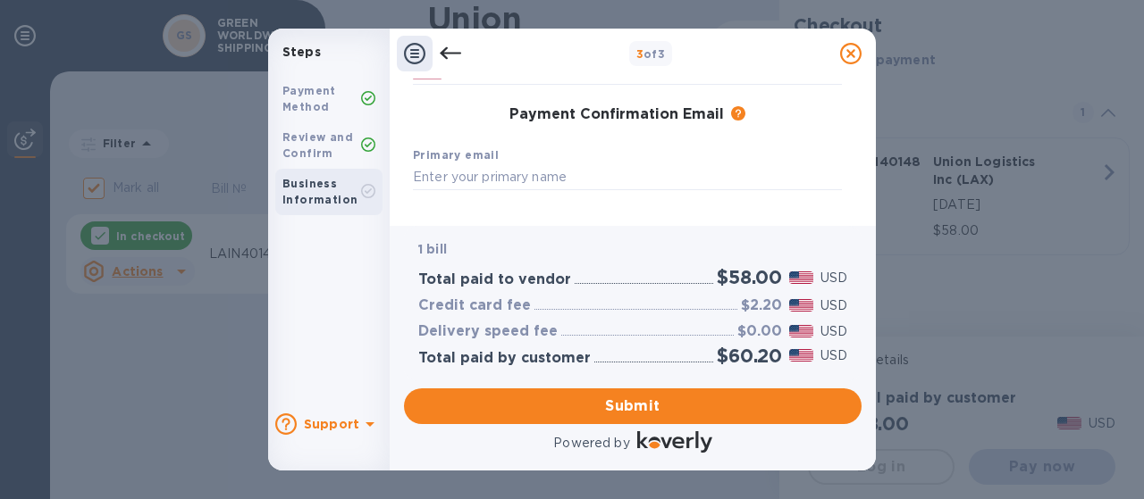
scroll to position [357, 0]
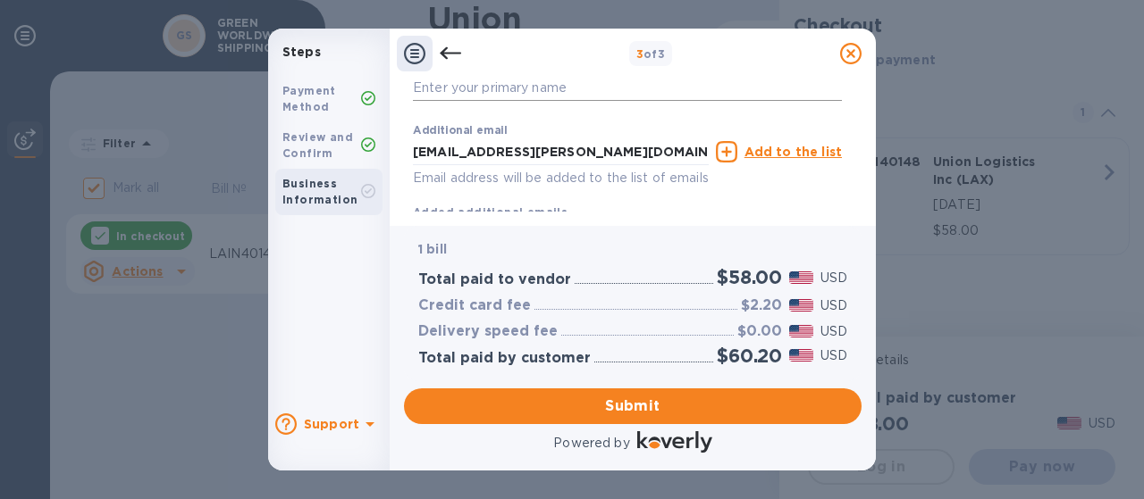
click at [531, 88] on input "text" at bounding box center [627, 88] width 429 height 27
click at [518, 149] on input "salvador.garcia@greenworldwide.com" at bounding box center [561, 151] width 296 height 27
click at [484, 88] on input "text" at bounding box center [627, 88] width 429 height 27
drag, startPoint x: 629, startPoint y: 147, endPoint x: 386, endPoint y: 145, distance: 243.1
click at [375, 143] on div "Steps Payment Method Review and Confirm Business Information Support 3 of 3 Pay…" at bounding box center [572, 250] width 608 height 442
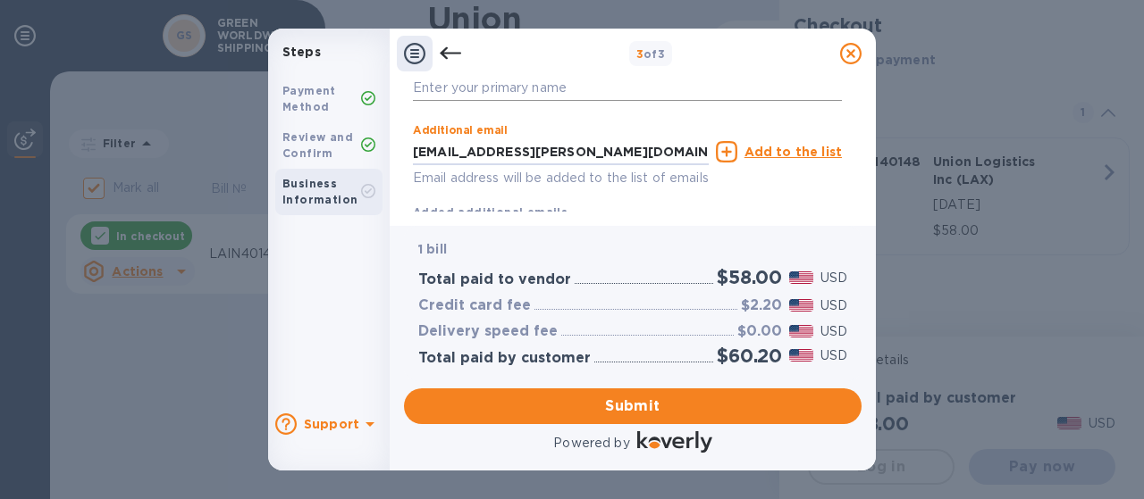
click at [452, 94] on input "text" at bounding box center [627, 88] width 429 height 27
paste input "salvador.garcia@greenworldwide.com"
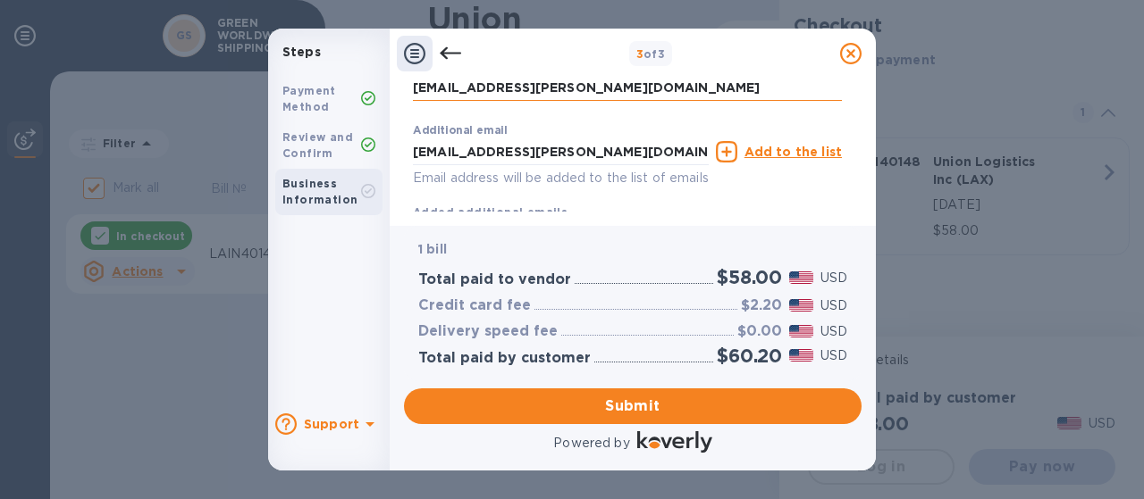
click at [683, 91] on input "salvador.garcia@greenworldwide.com" at bounding box center [627, 88] width 429 height 27
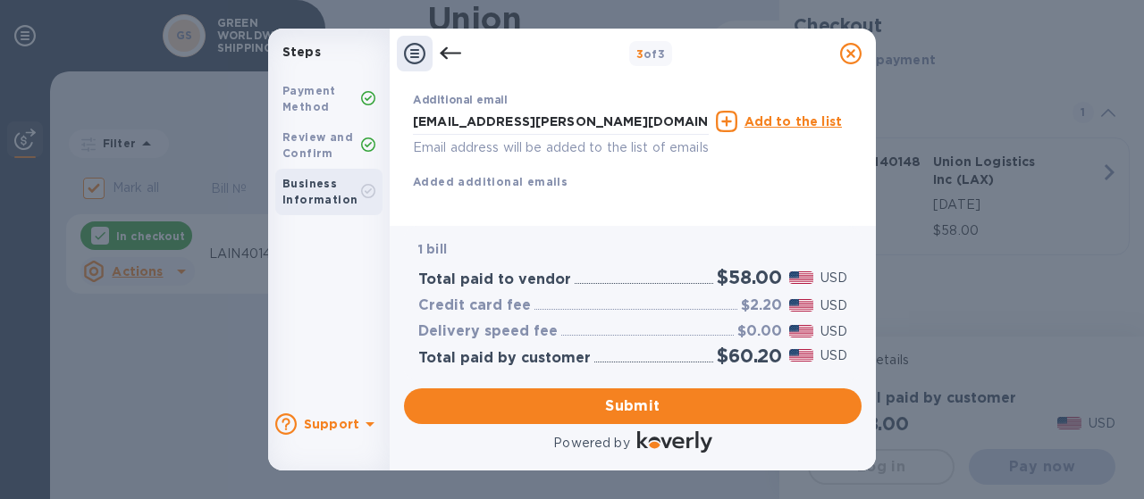
scroll to position [416, 0]
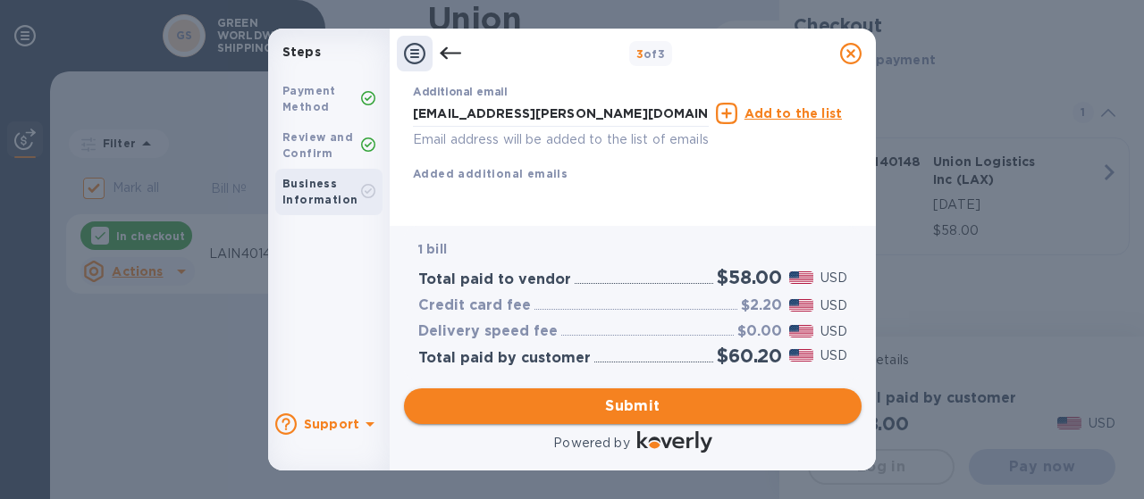
type input "salvador.garcia@greenworldwide.com"
click at [646, 405] on span "Submit" at bounding box center [632, 406] width 429 height 21
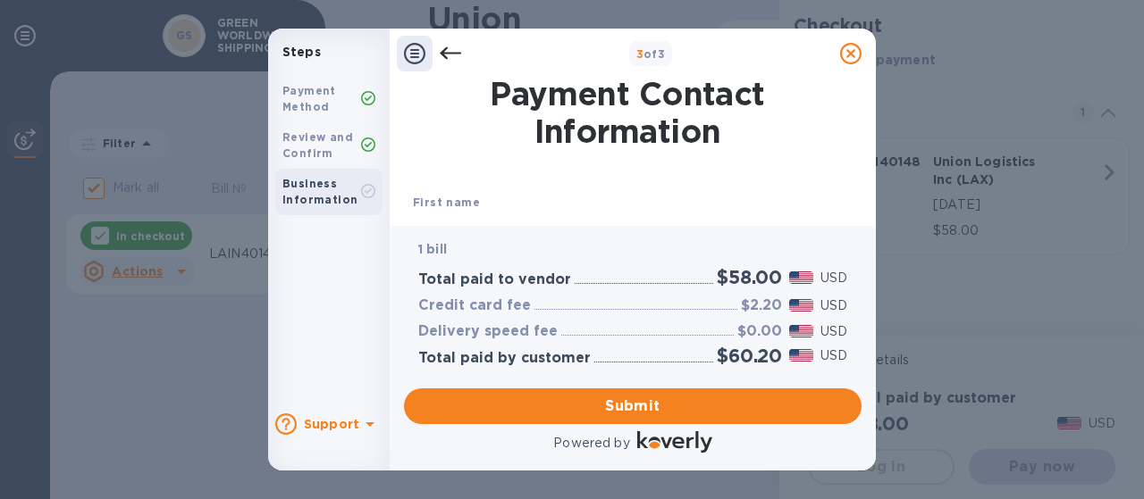
scroll to position [89, 0]
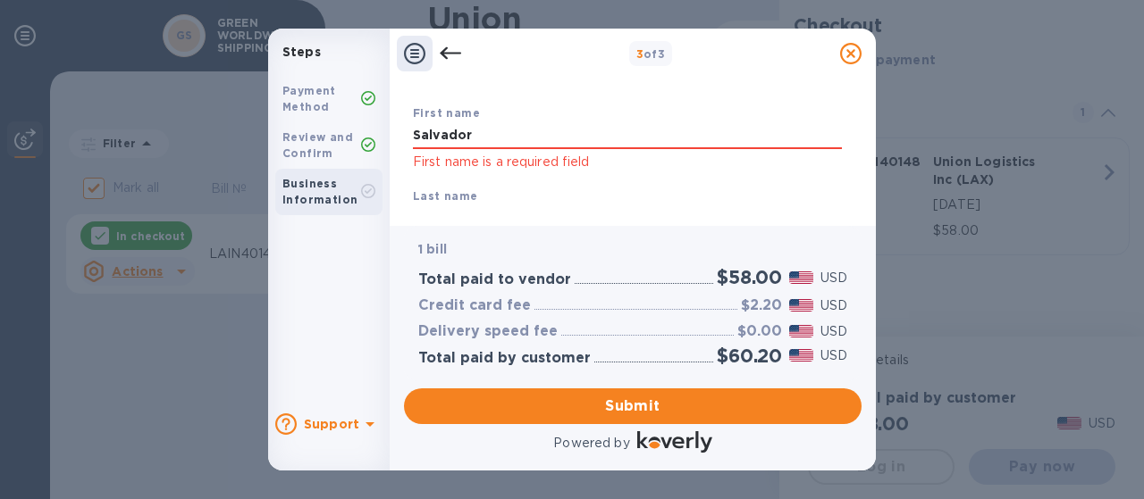
click at [545, 169] on p "First name is a required field" at bounding box center [627, 162] width 429 height 21
click at [515, 147] on input "Salvador" at bounding box center [627, 135] width 429 height 27
click at [475, 167] on p "First name is a required field" at bounding box center [627, 162] width 429 height 21
click at [477, 136] on input "Salvador" at bounding box center [627, 135] width 429 height 27
click at [558, 159] on p "First name is a required field" at bounding box center [627, 162] width 429 height 21
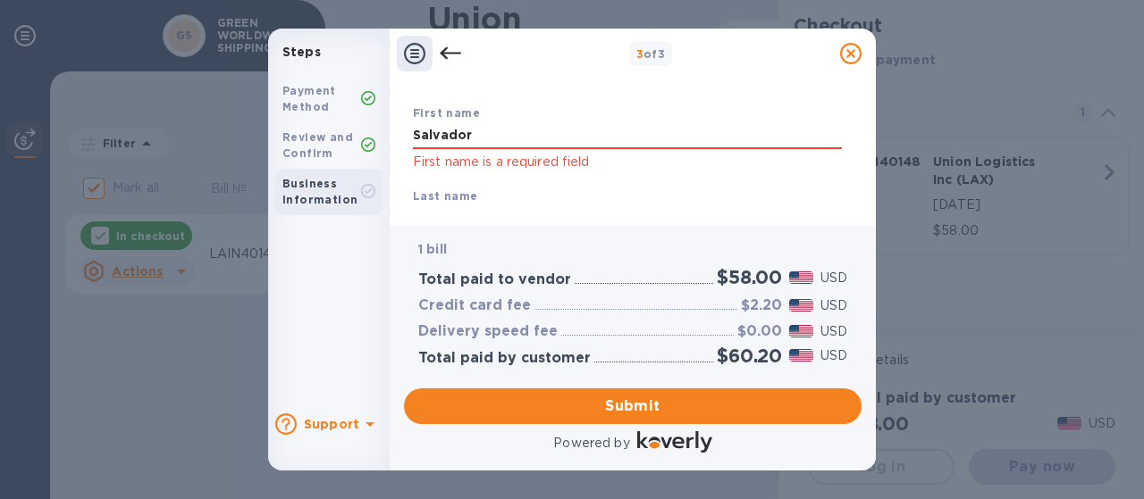
click at [491, 196] on div "Last name Garcia" at bounding box center [627, 210] width 443 height 60
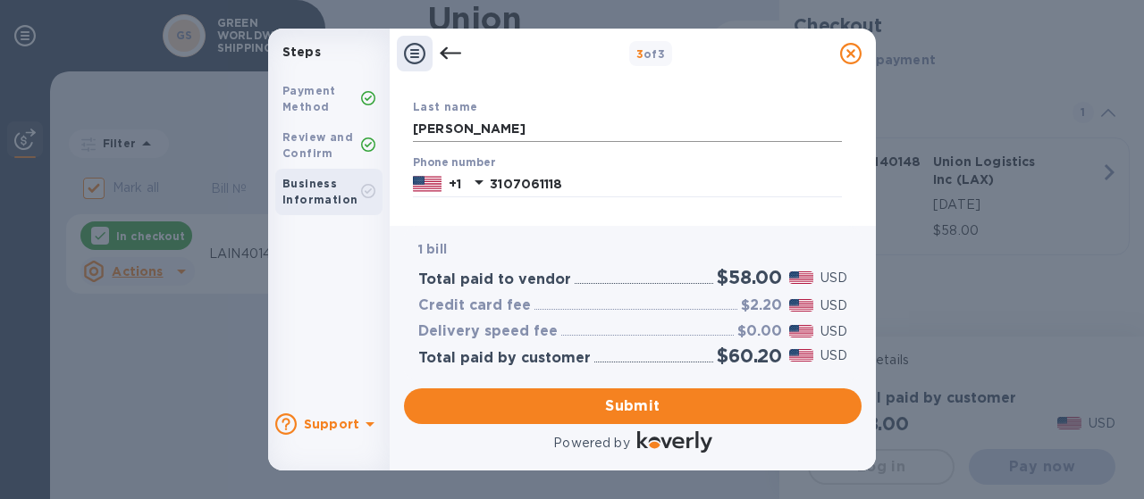
click at [478, 128] on input "Garcia" at bounding box center [627, 129] width 429 height 27
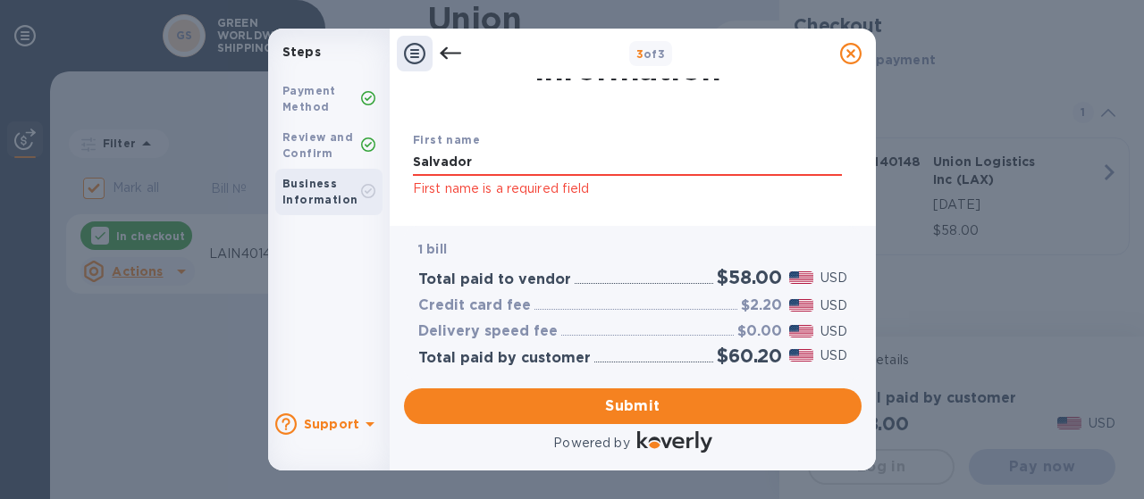
scroll to position [89, 0]
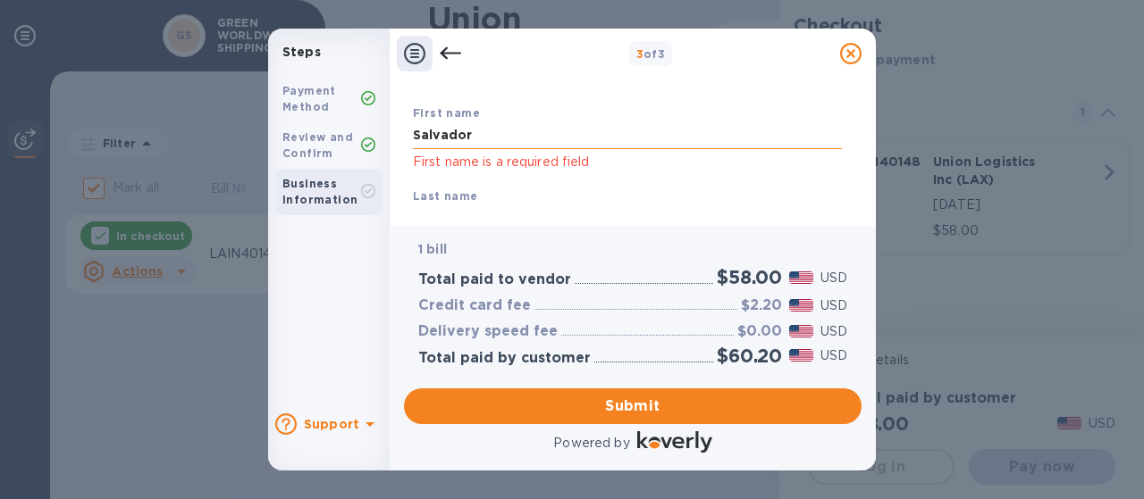
click at [493, 138] on input "Salvador" at bounding box center [627, 135] width 429 height 27
type input "S"
type input "Salvador"
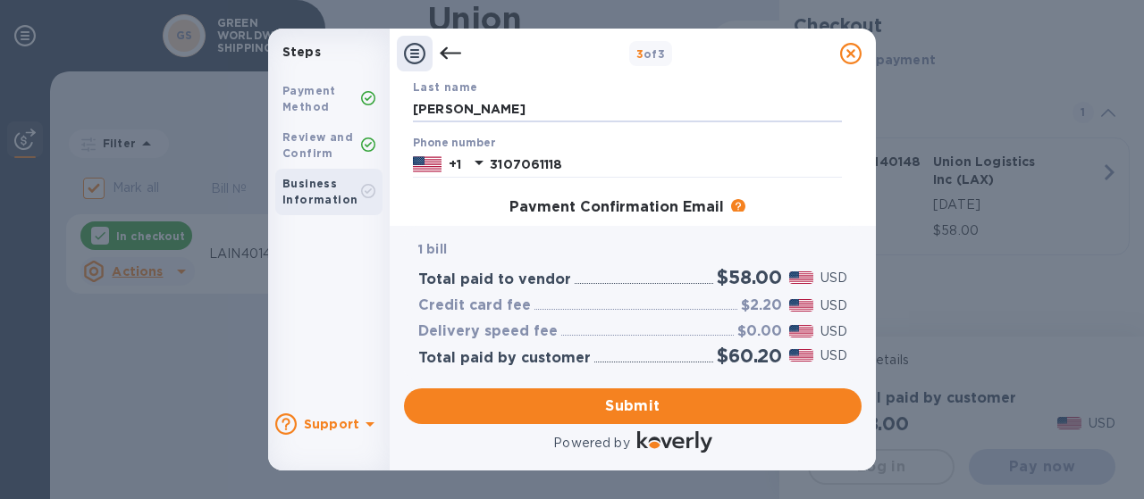
scroll to position [440, 0]
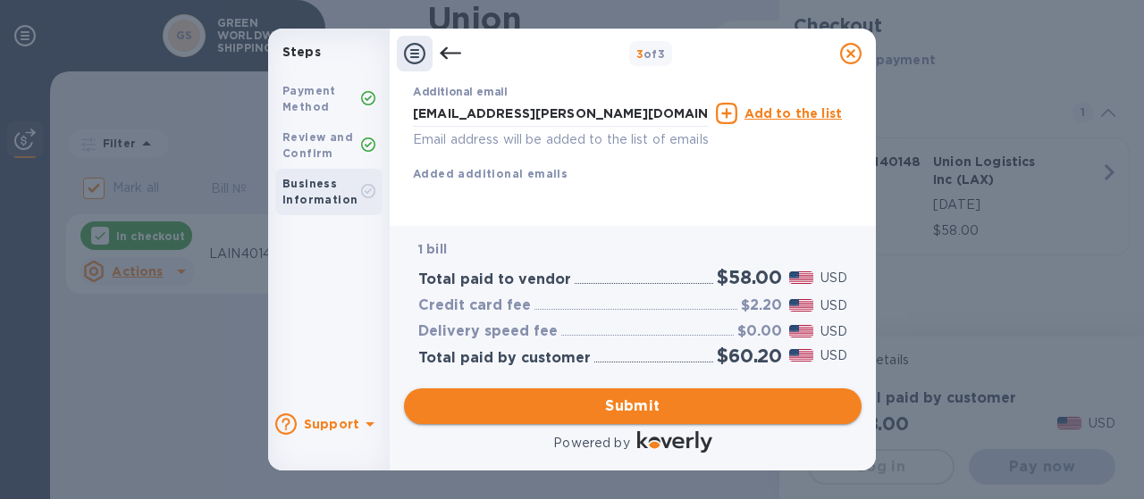
click at [635, 403] on span "Submit" at bounding box center [632, 406] width 429 height 21
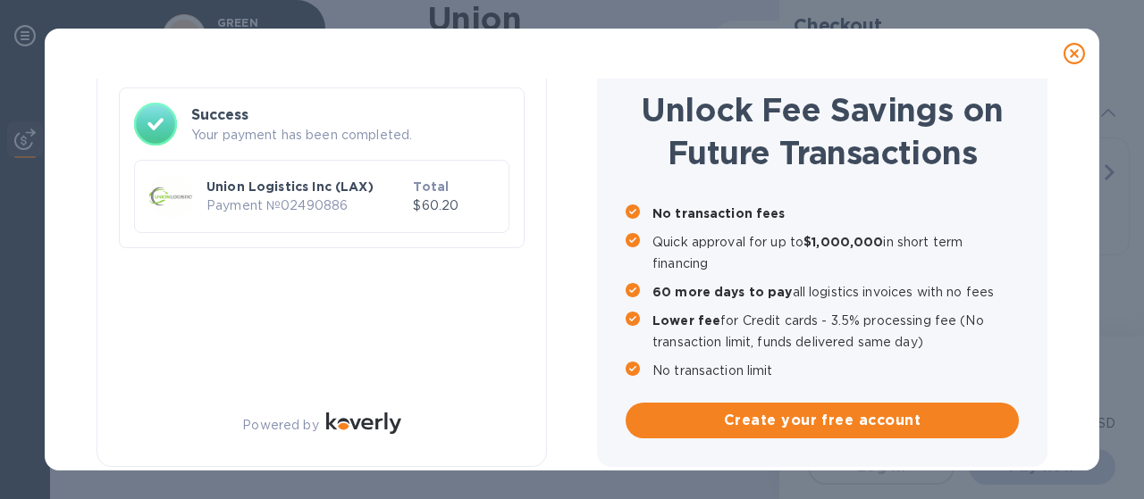
checkbox input "false"
